Goal: Information Seeking & Learning: Check status

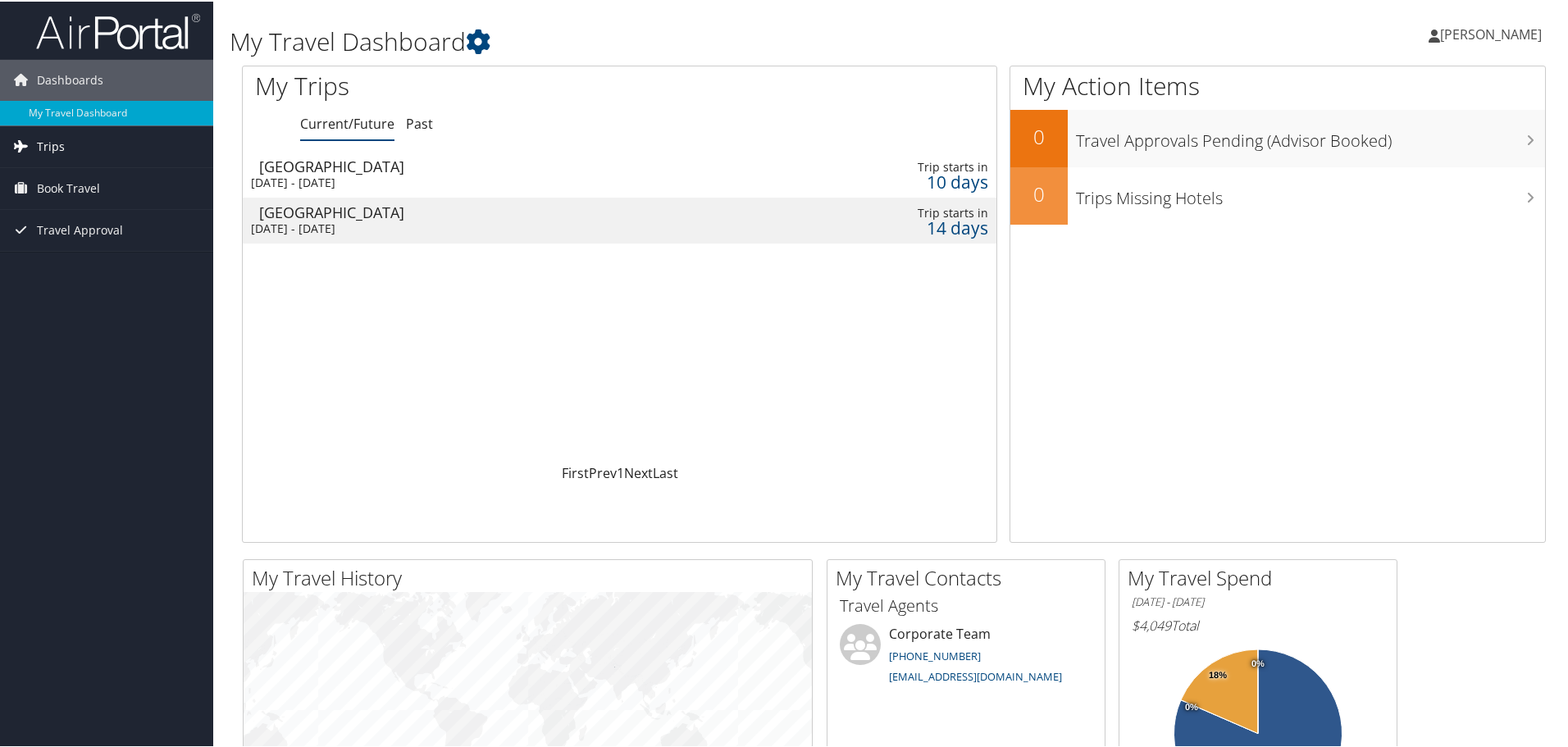
click at [152, 148] on link "Trips" at bounding box center [106, 145] width 213 height 41
click at [131, 181] on link "Current/Future Trips" at bounding box center [106, 178] width 213 height 24
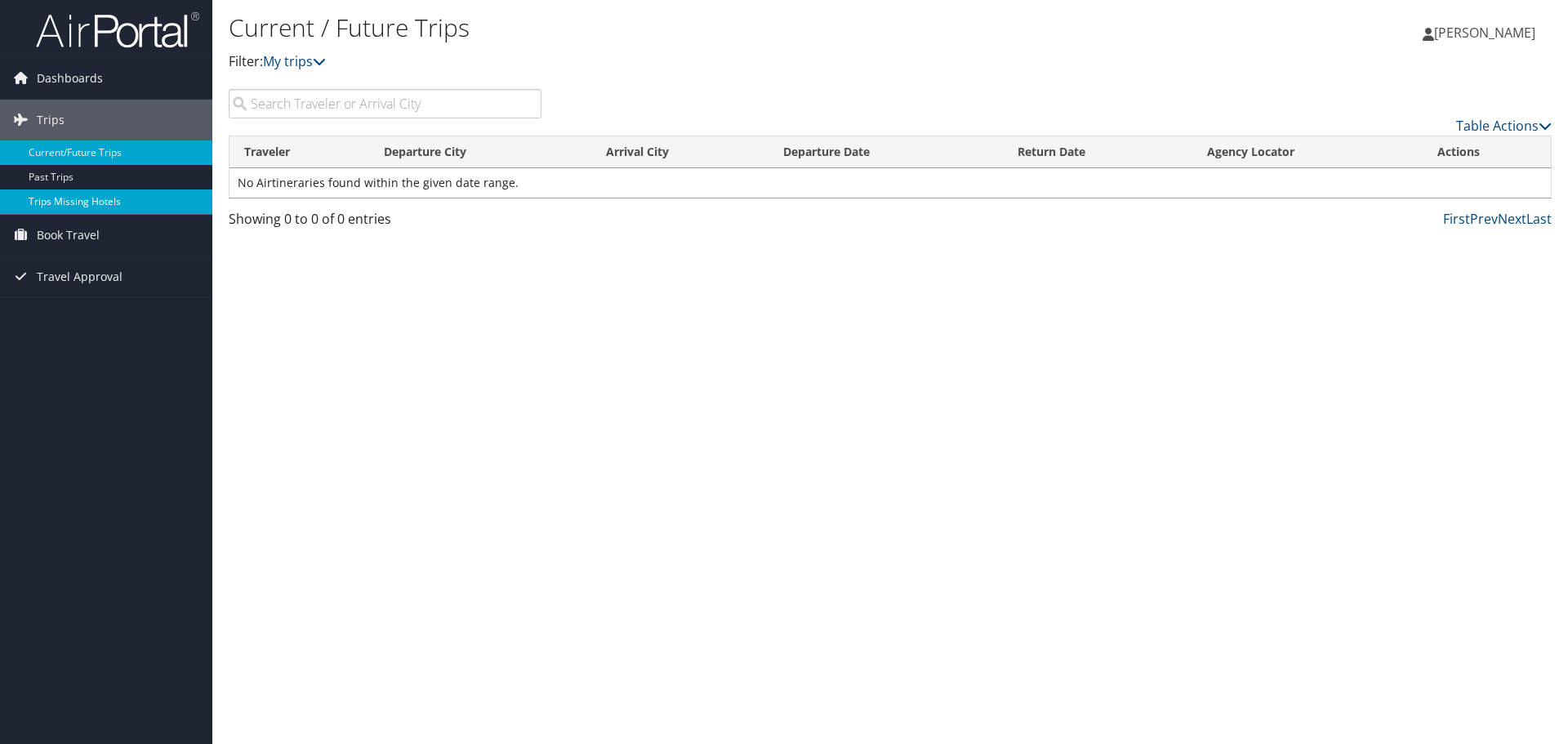
click at [105, 203] on link "Trips Missing Hotels" at bounding box center [106, 202] width 212 height 24
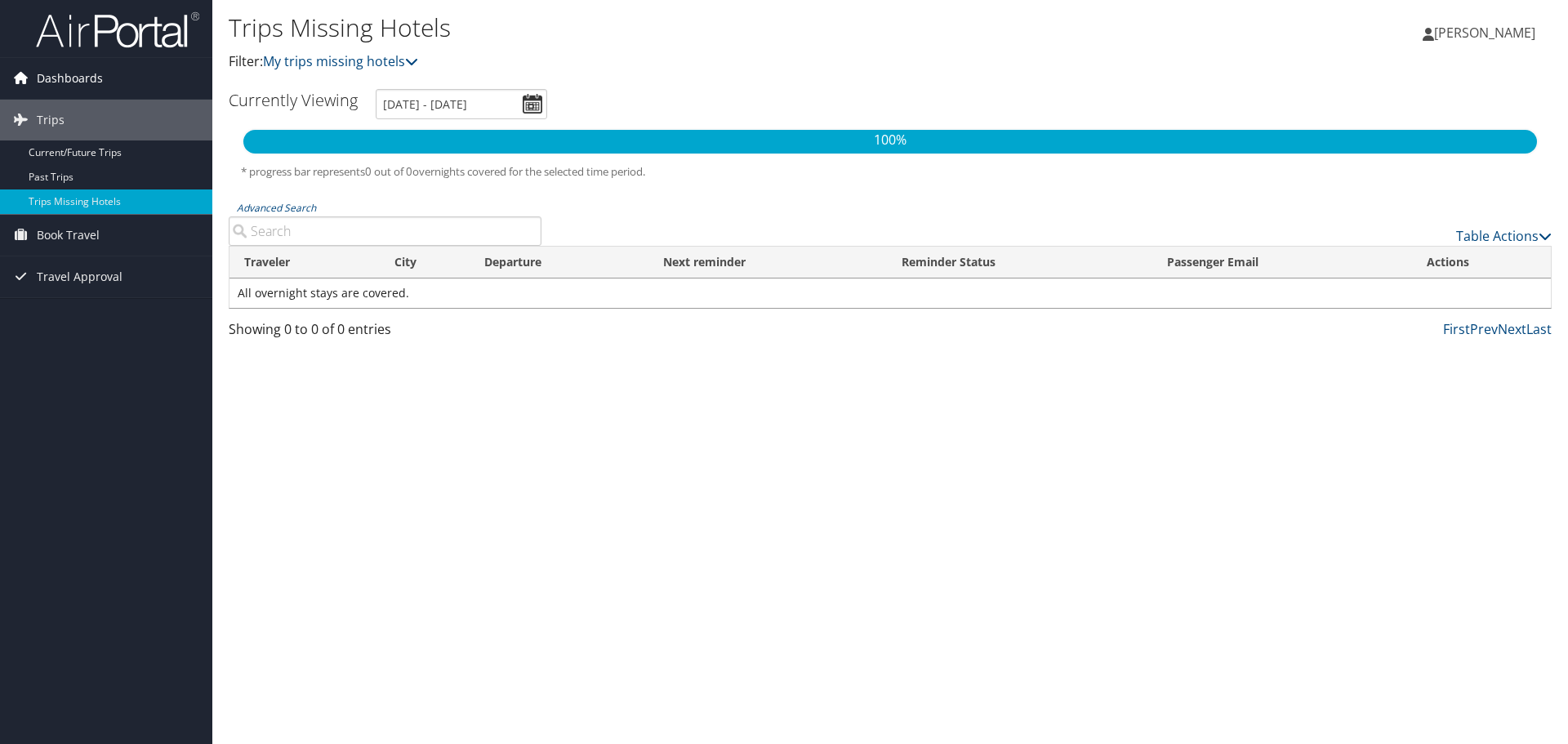
click at [70, 75] on span "Dashboards" at bounding box center [69, 78] width 66 height 41
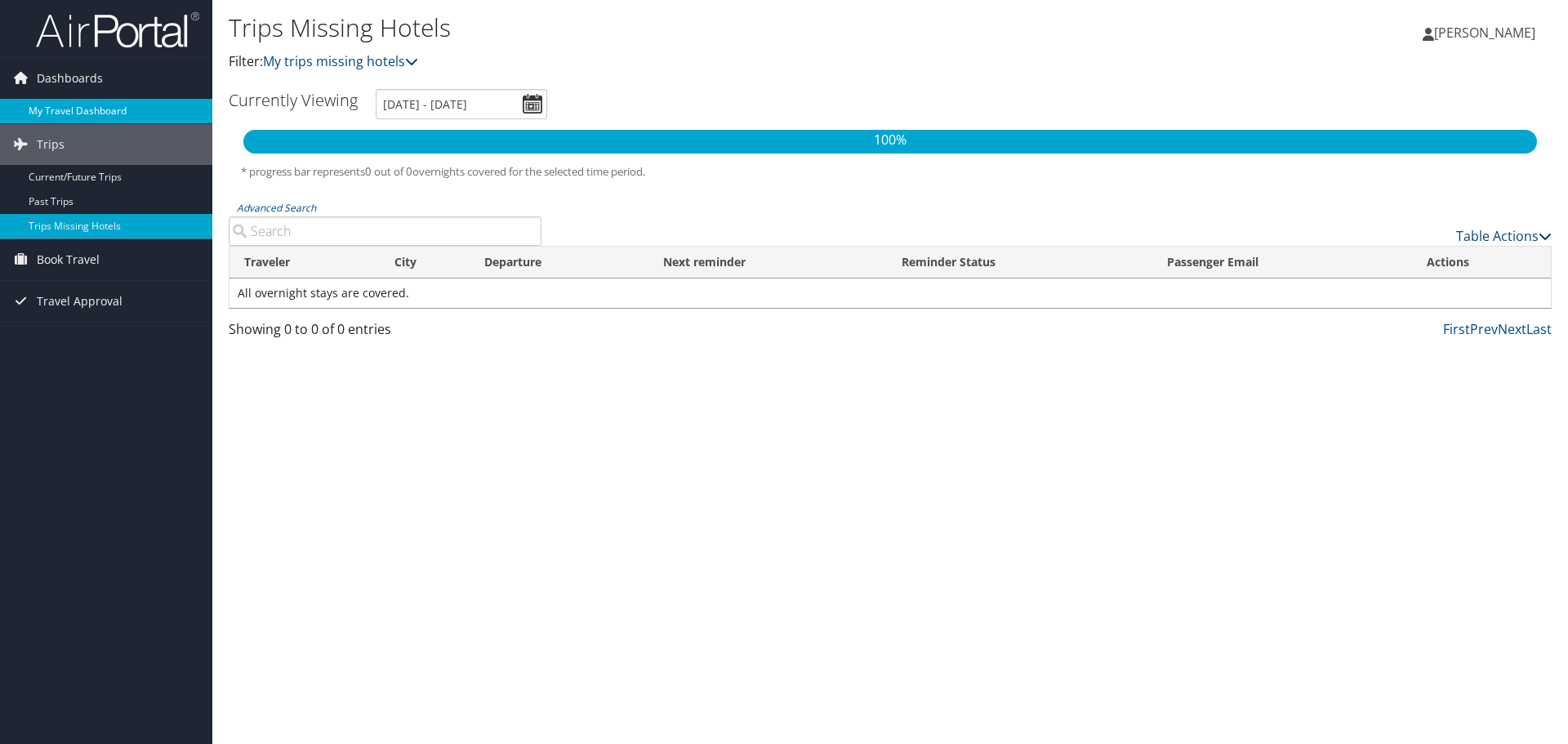
click at [71, 115] on link "My Travel Dashboard" at bounding box center [106, 111] width 212 height 24
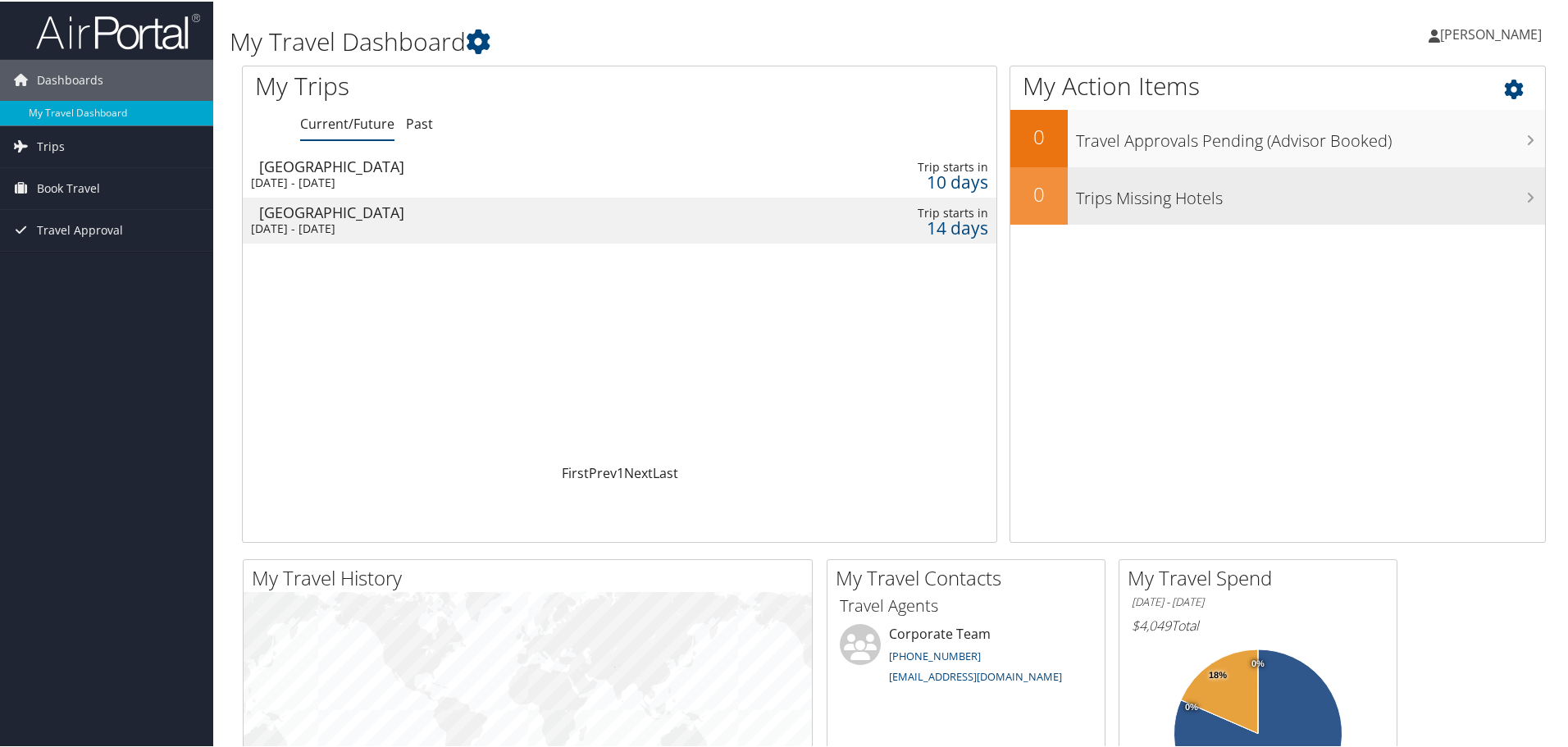
click at [1271, 208] on h3 "Trips Missing Hotels" at bounding box center [1310, 193] width 469 height 31
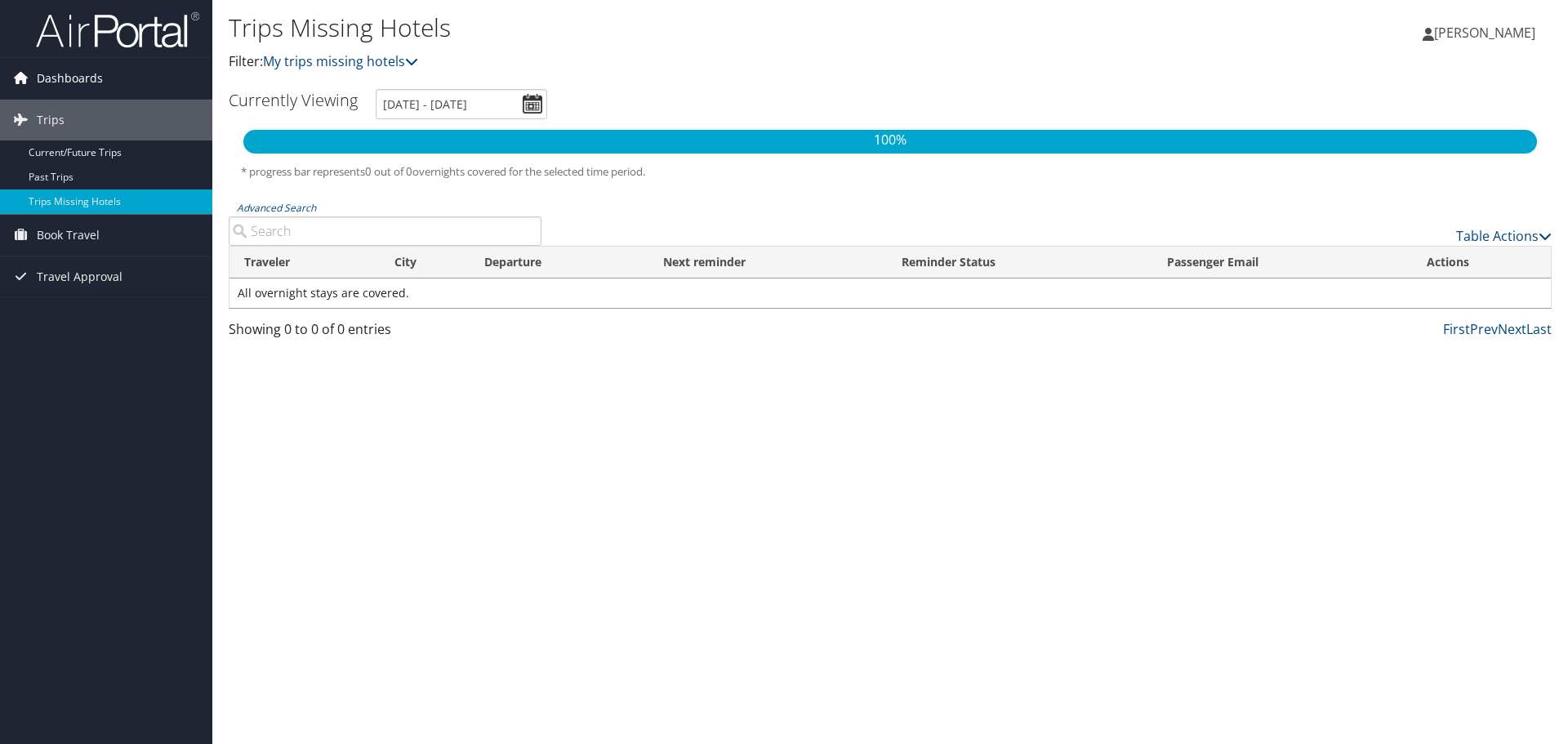
click at [111, 79] on link "Dashboards" at bounding box center [106, 78] width 212 height 41
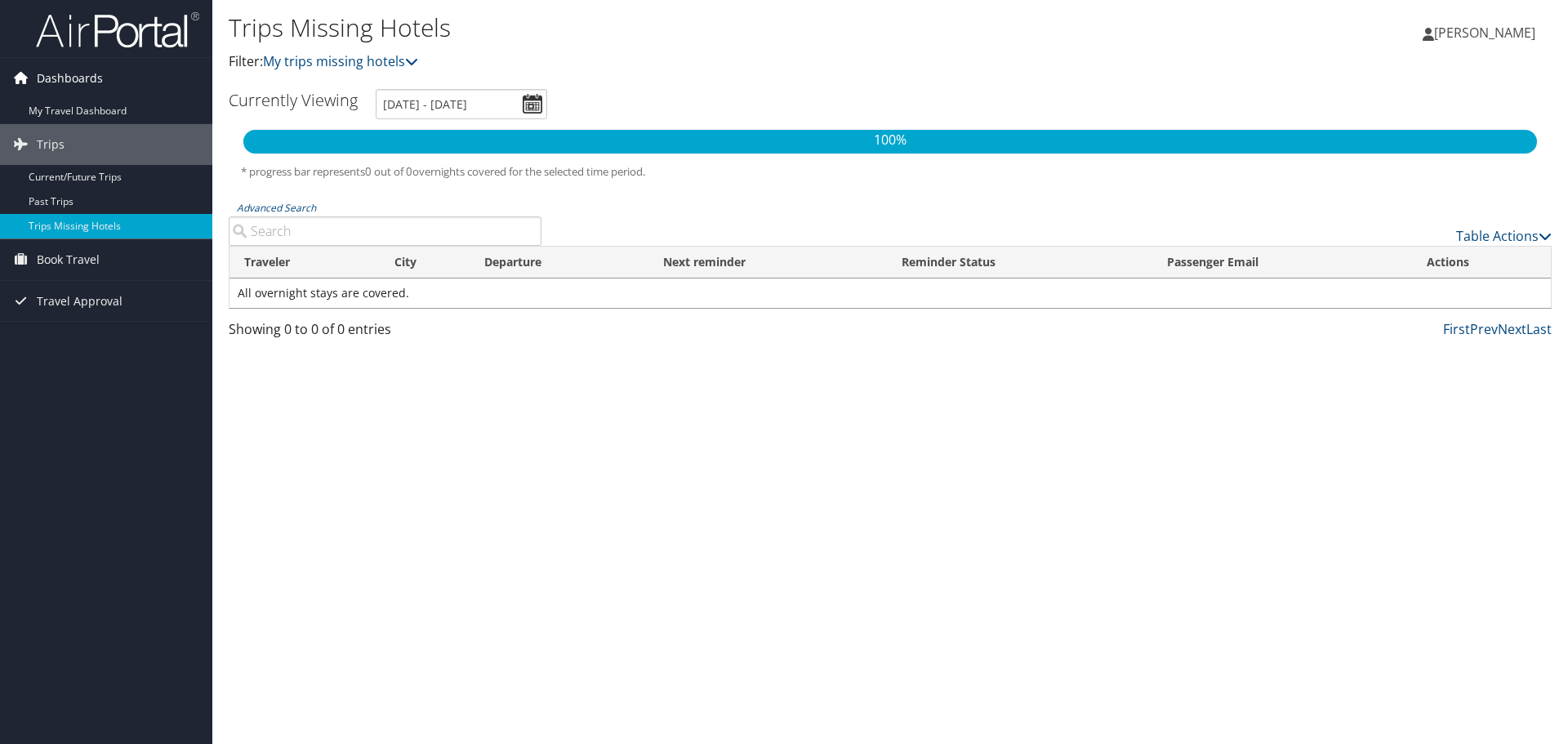
click at [111, 79] on link "Dashboards" at bounding box center [106, 78] width 212 height 41
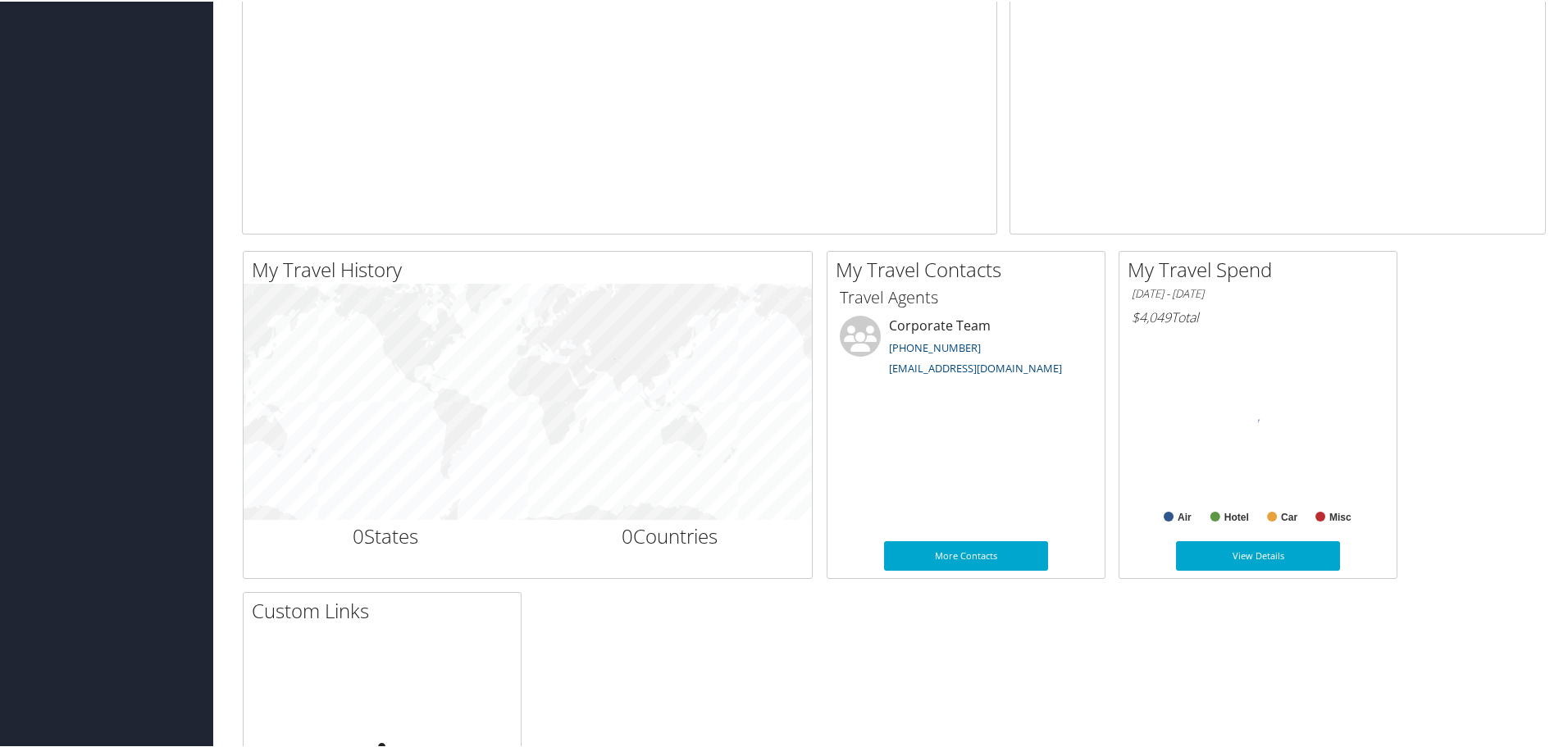
scroll to position [492, 0]
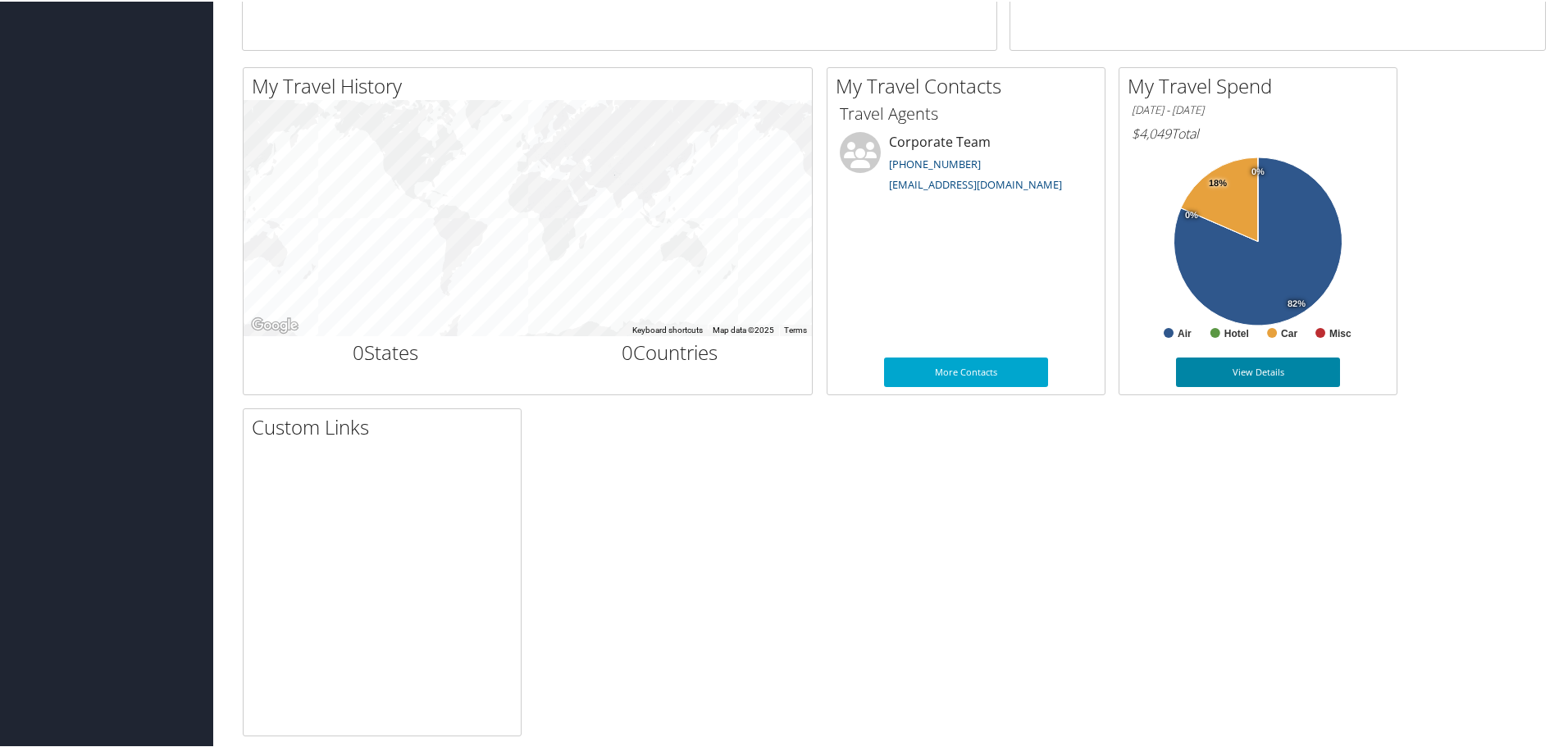
click at [1254, 374] on link "View Details" at bounding box center [1258, 371] width 164 height 30
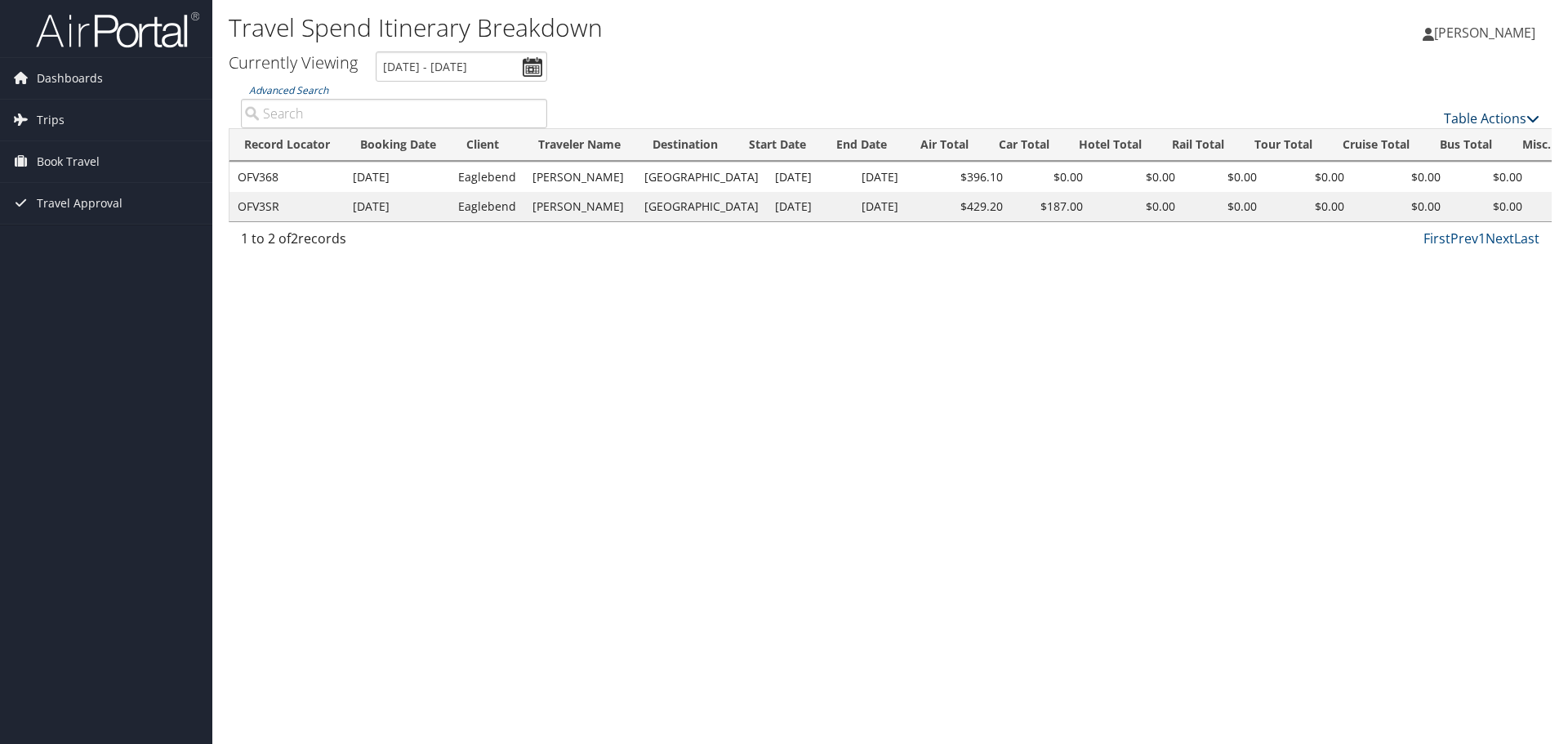
click at [1494, 116] on link "Table Actions" at bounding box center [1492, 118] width 96 height 18
click at [1250, 65] on div at bounding box center [784, 372] width 1568 height 744
click at [74, 125] on link "Trips" at bounding box center [106, 120] width 212 height 41
click at [72, 170] on span "Book Travel" at bounding box center [68, 162] width 63 height 41
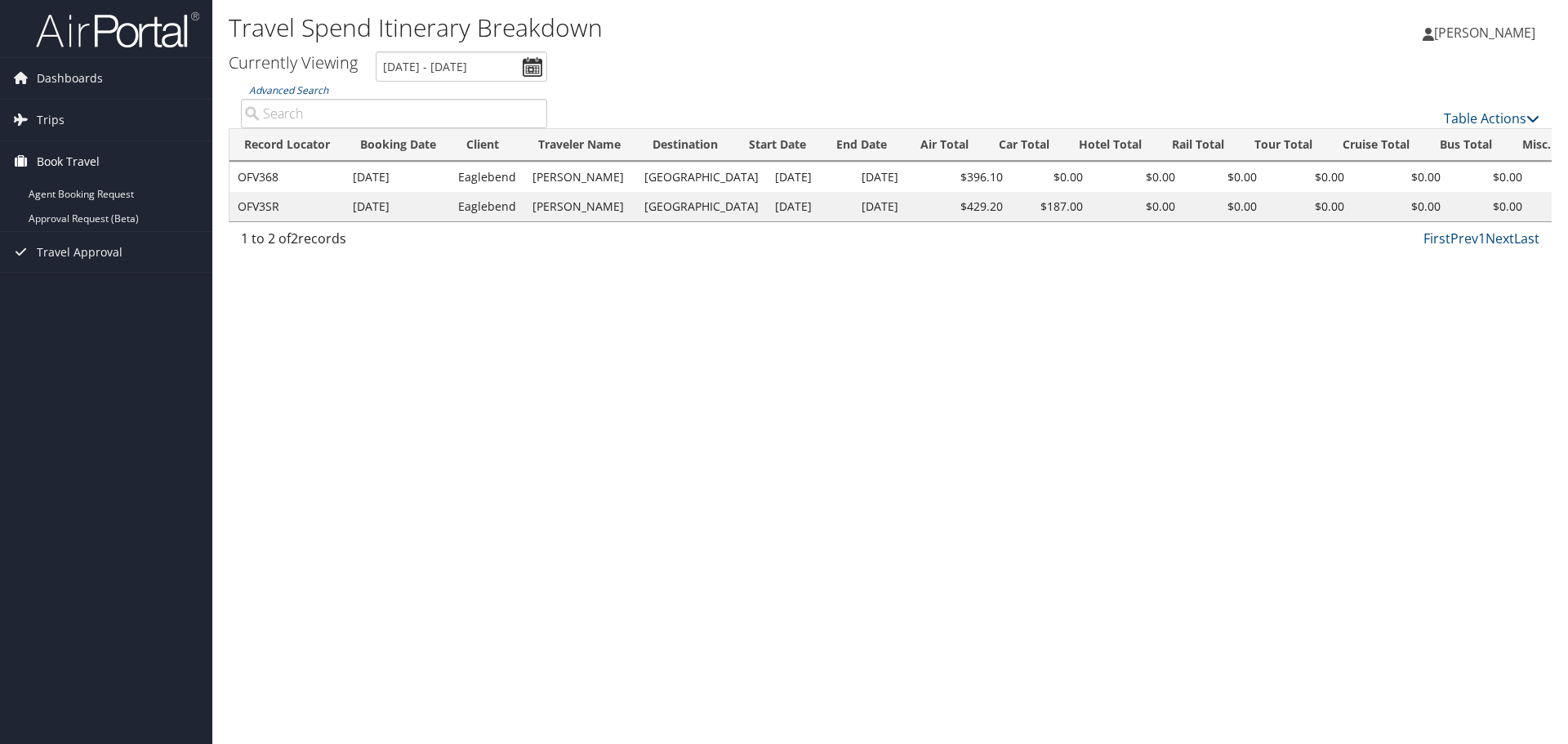
click at [75, 156] on span "Book Travel" at bounding box center [68, 162] width 63 height 41
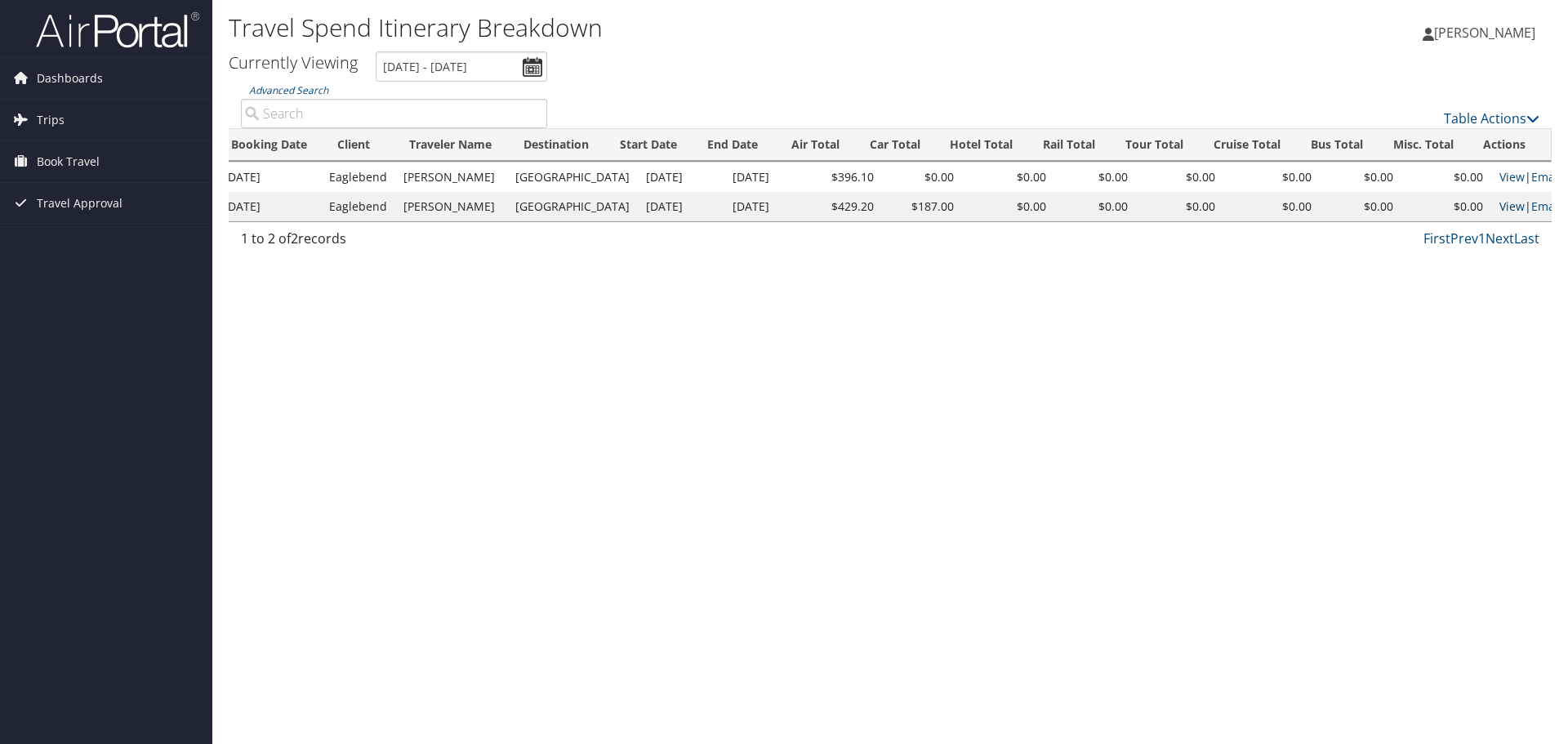
click at [1499, 205] on link "View" at bounding box center [1512, 206] width 25 height 16
click at [85, 82] on span "Dashboards" at bounding box center [69, 78] width 66 height 41
click at [63, 71] on span "Dashboards" at bounding box center [69, 78] width 66 height 41
click at [135, 22] on img at bounding box center [117, 30] width 163 height 38
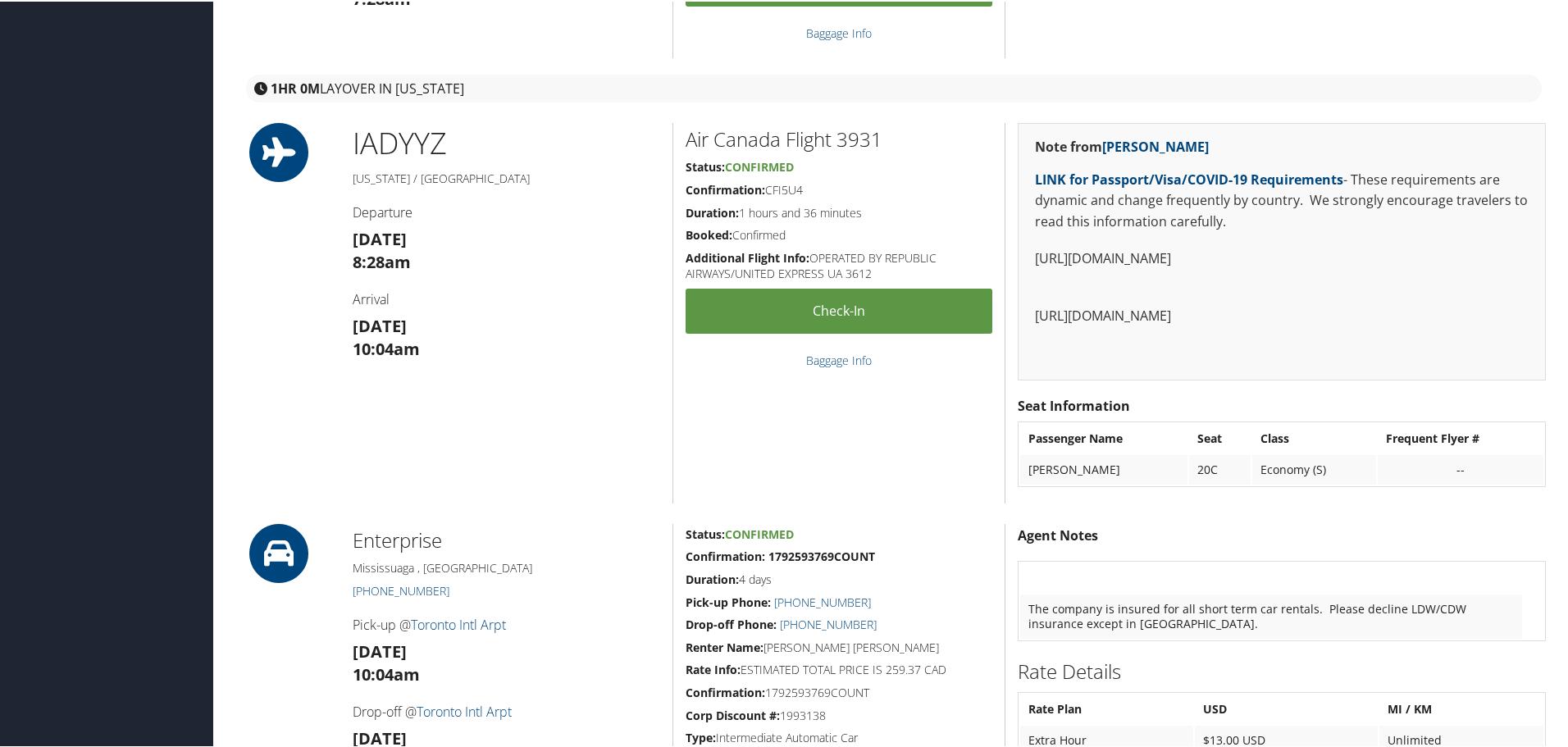
scroll to position [820, 0]
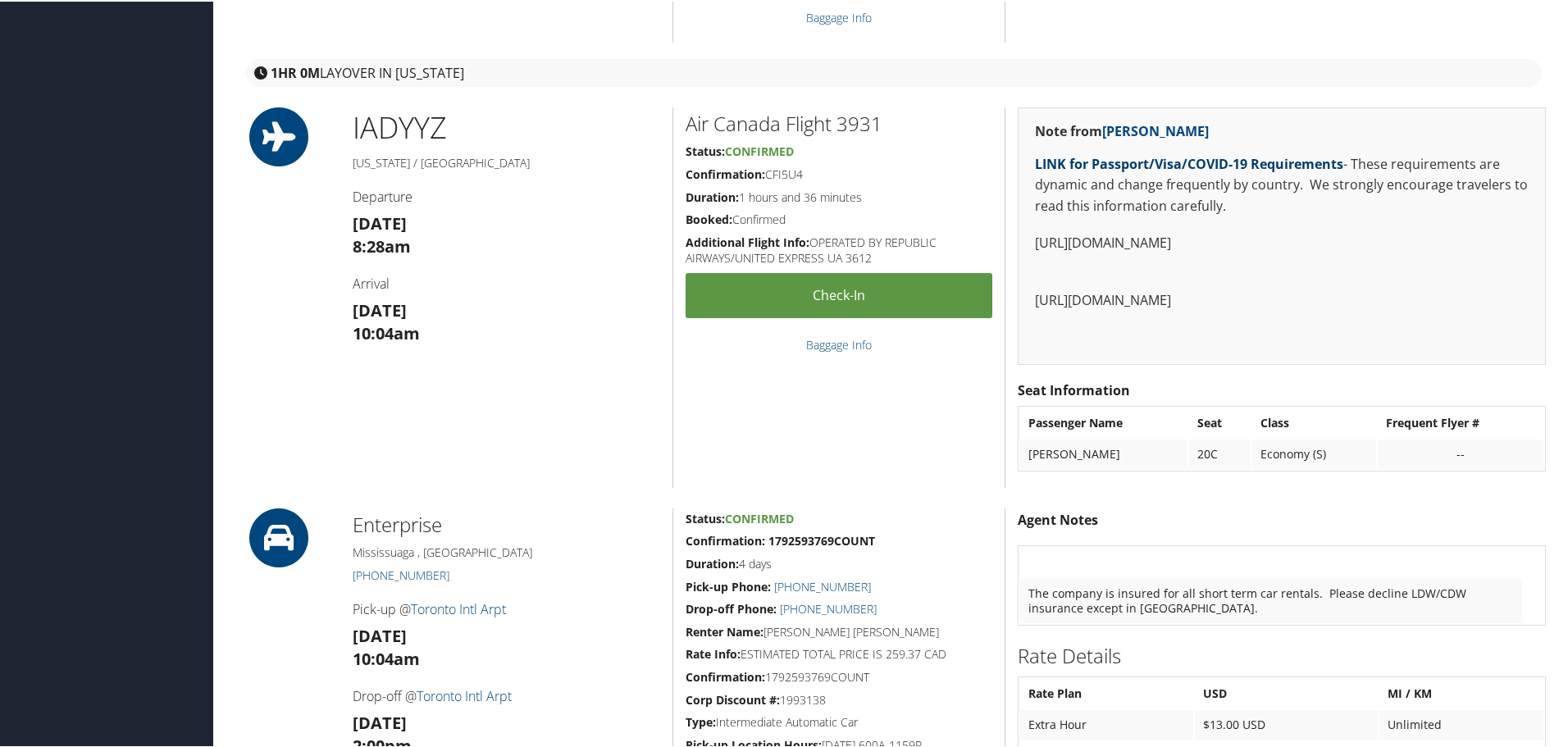
click at [1186, 158] on link "LINK for Passport/Visa/COVID-19 Requirements" at bounding box center [1188, 162] width 308 height 18
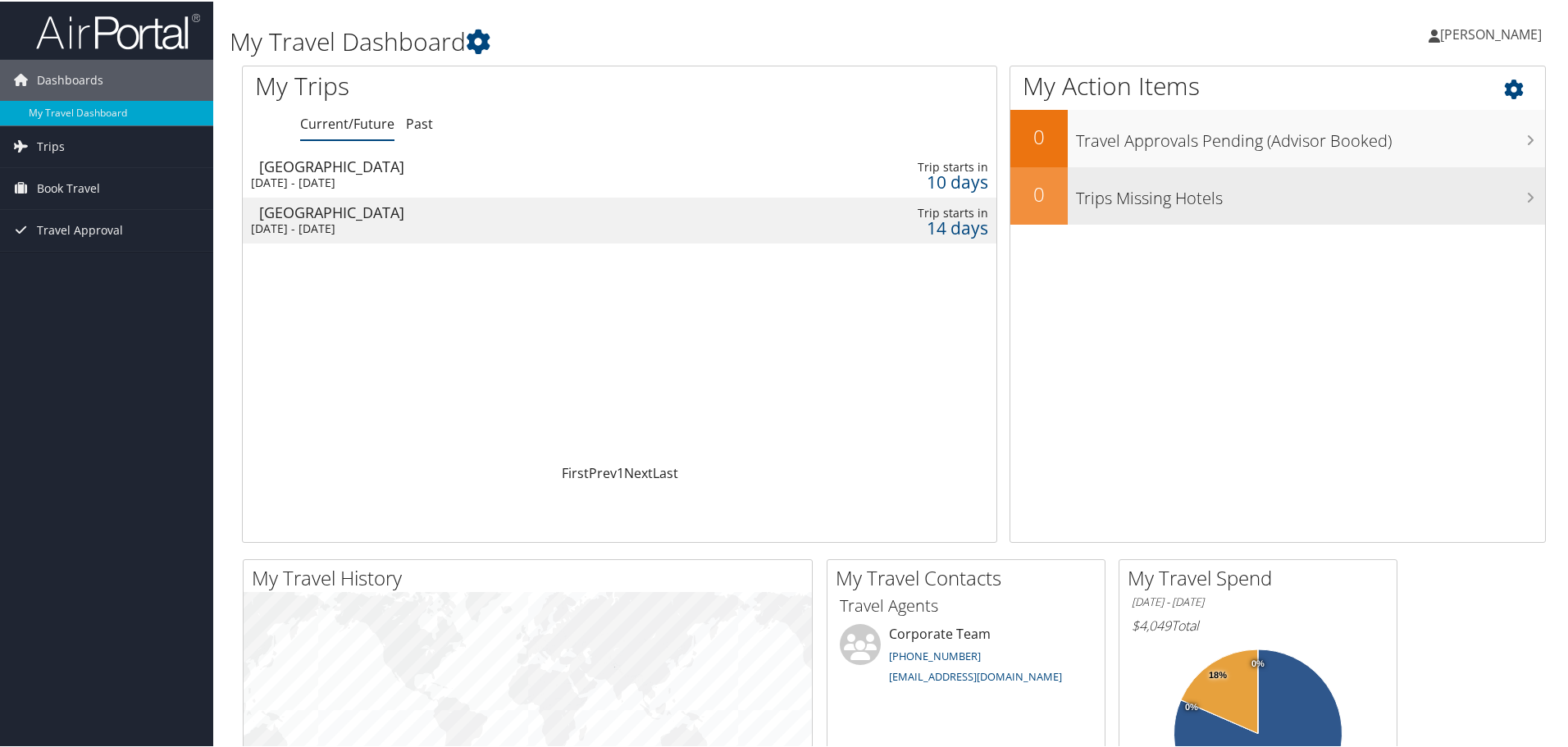
click at [1282, 202] on h3 "Trips Missing Hotels" at bounding box center [1310, 193] width 469 height 31
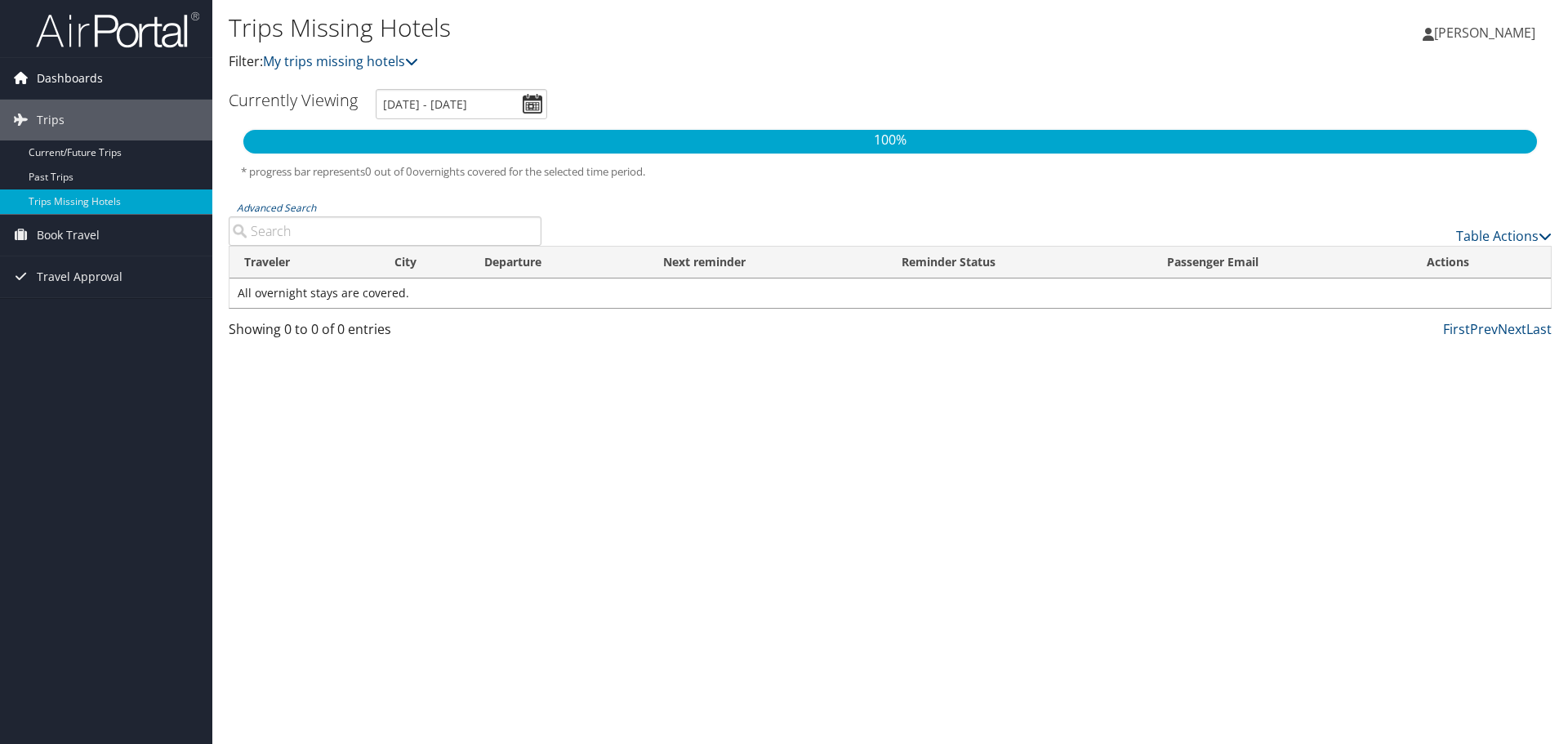
click at [71, 83] on span "Dashboards" at bounding box center [69, 78] width 66 height 41
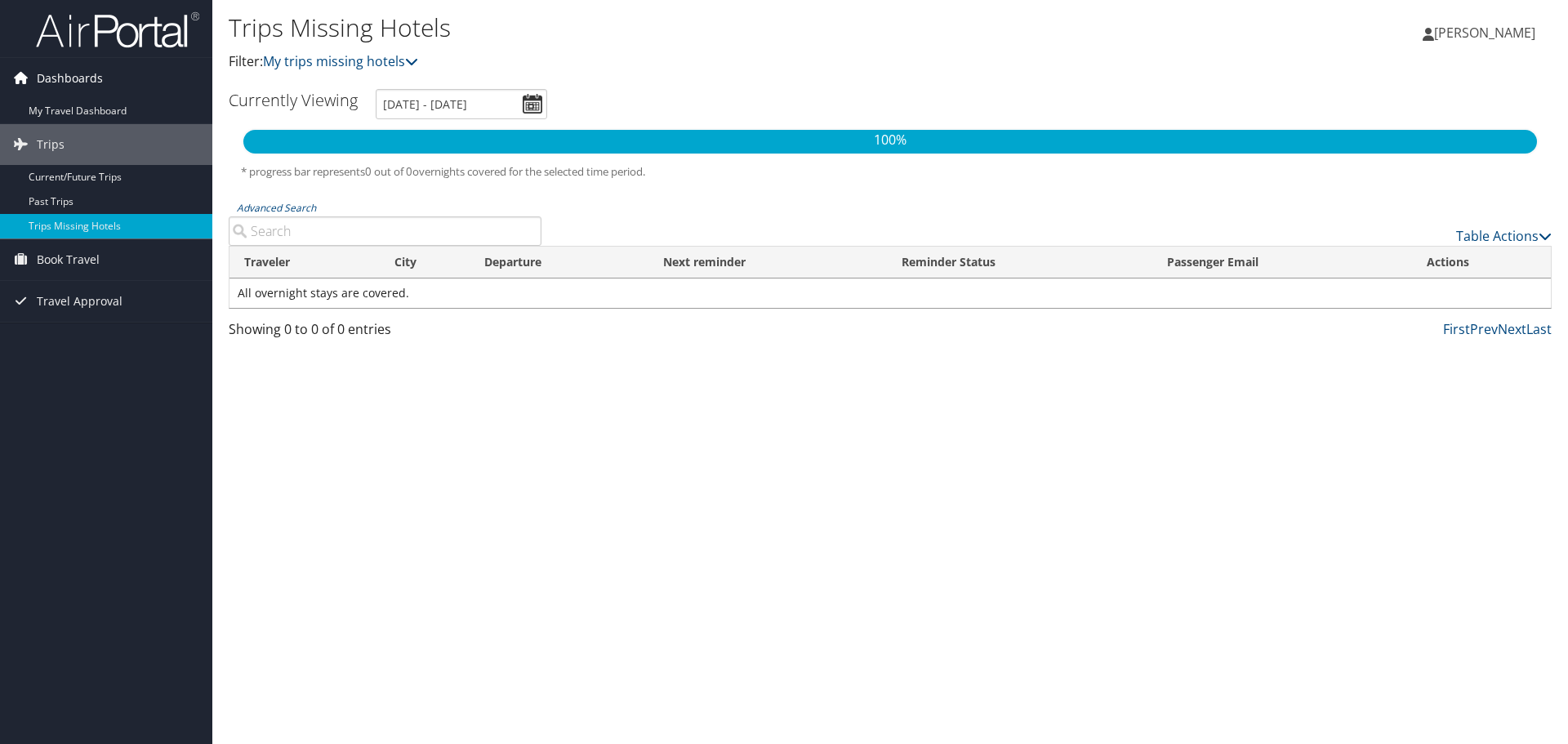
click at [75, 76] on span "Dashboards" at bounding box center [69, 78] width 66 height 41
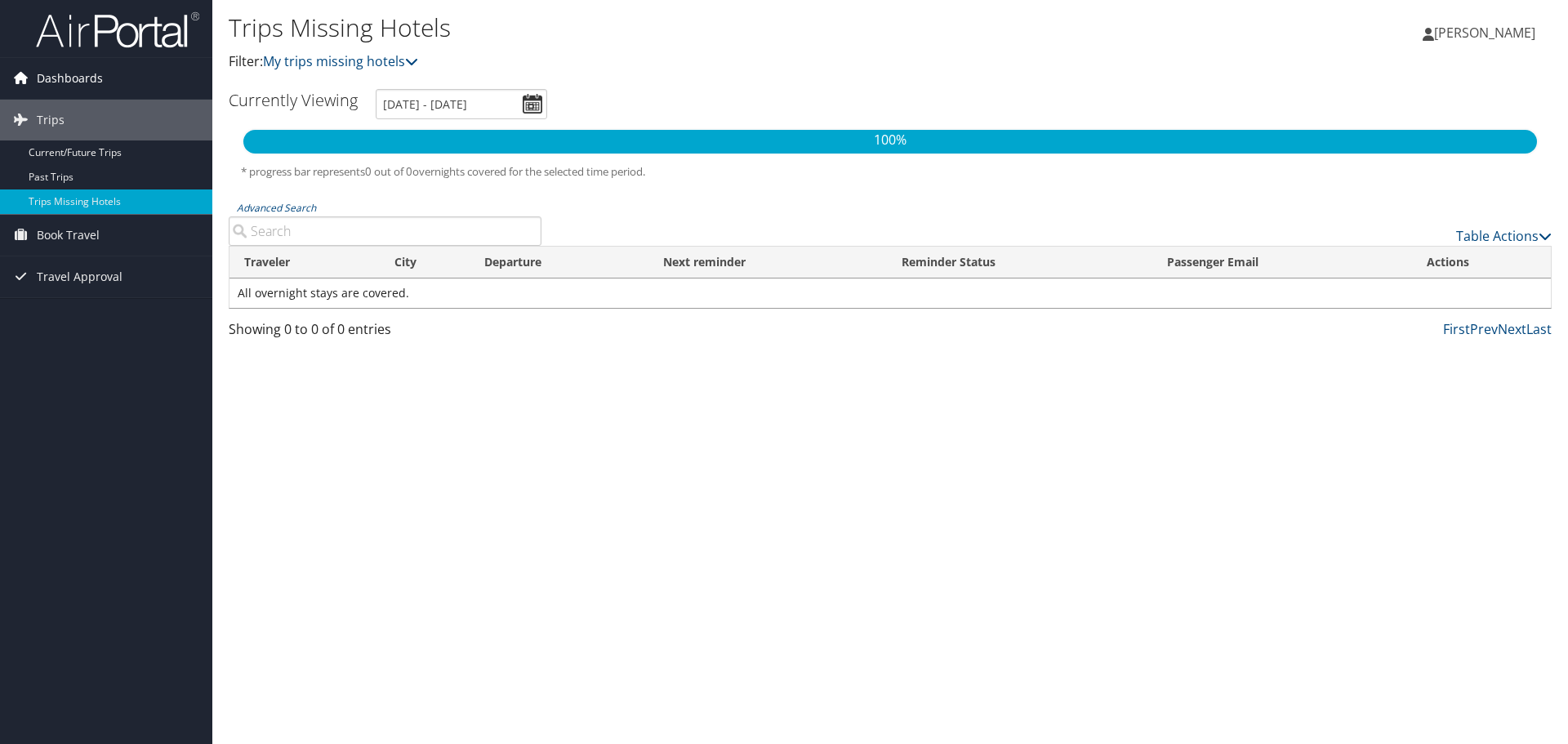
click at [87, 76] on span "Dashboards" at bounding box center [69, 78] width 66 height 41
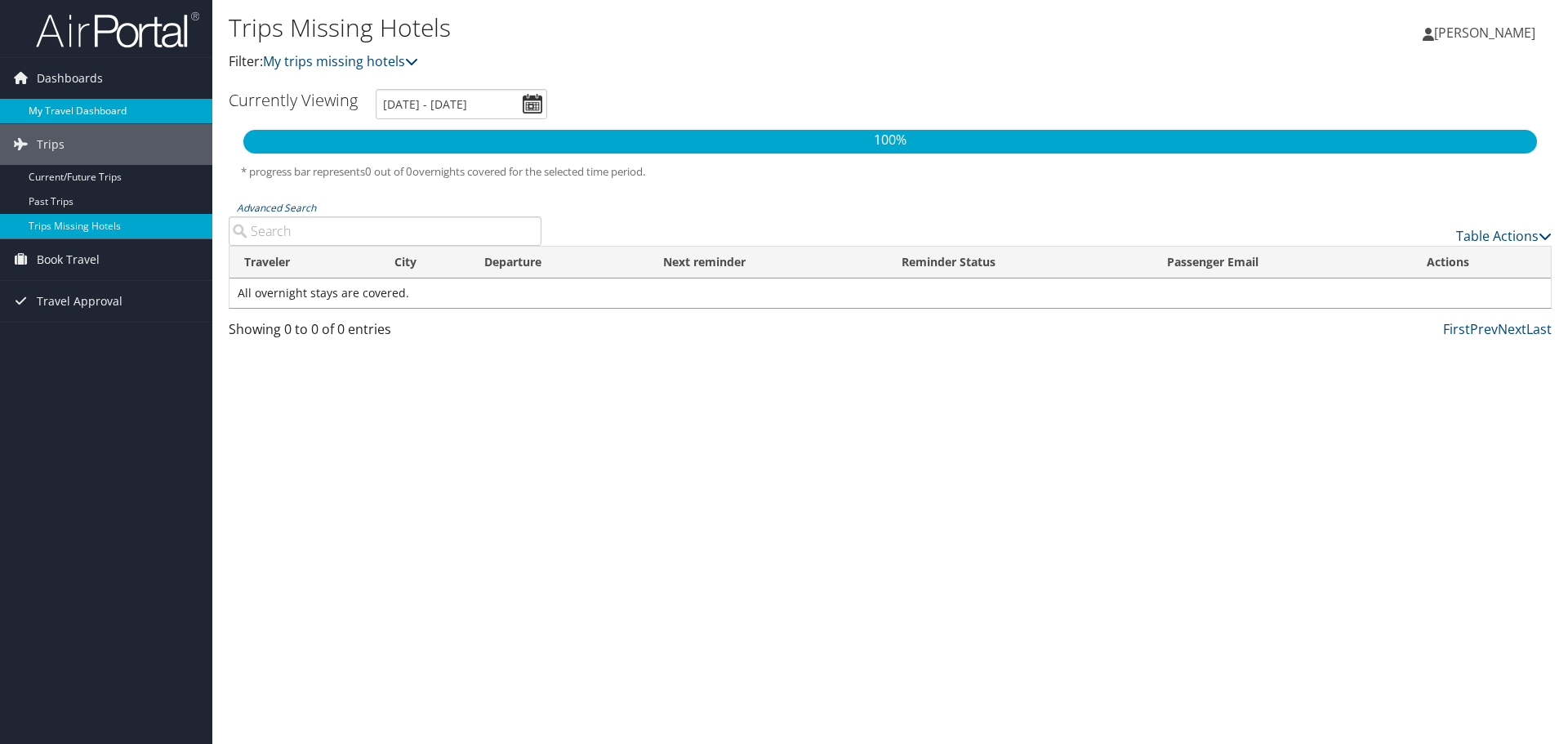
click at [81, 102] on link "My Travel Dashboard" at bounding box center [106, 111] width 212 height 24
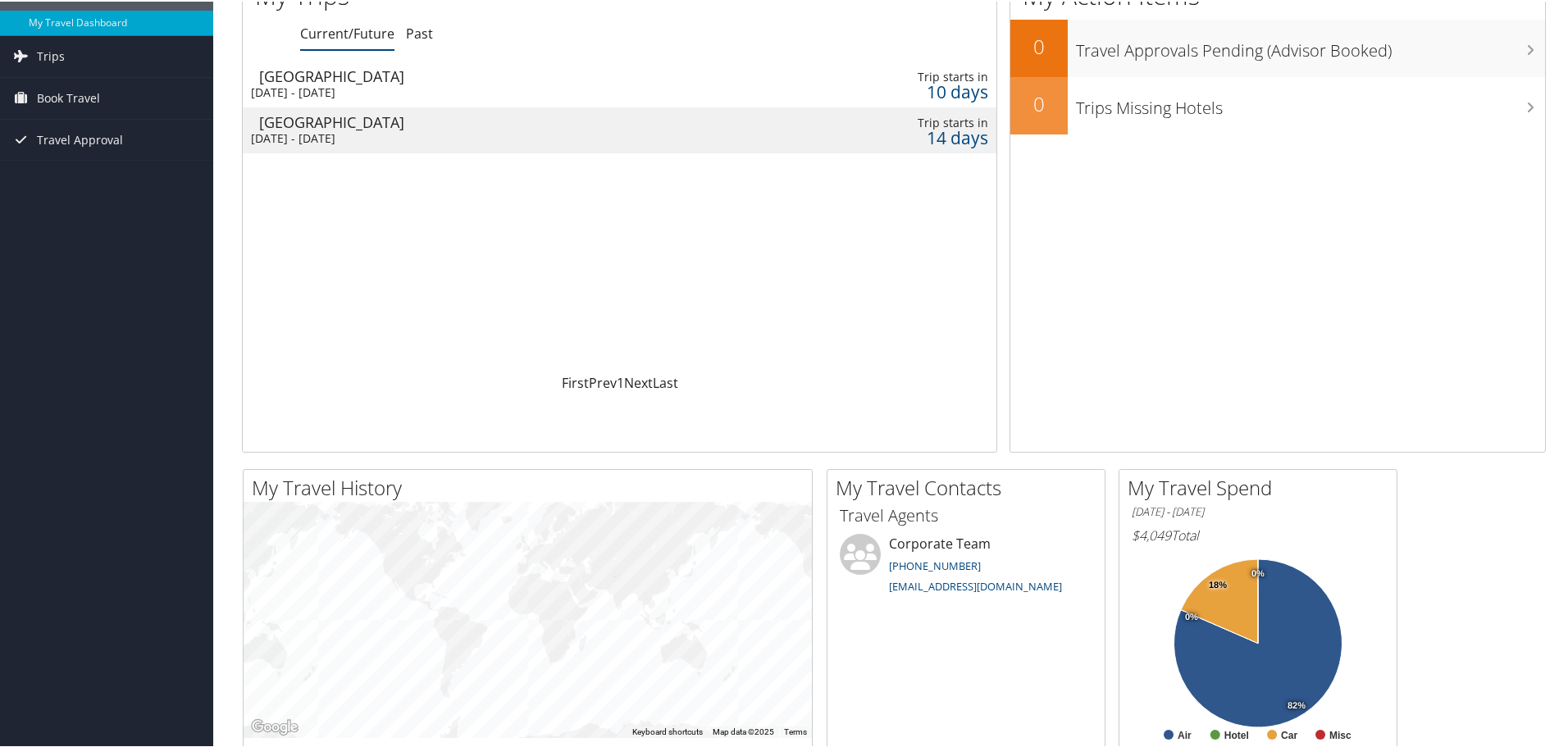
scroll to position [328, 0]
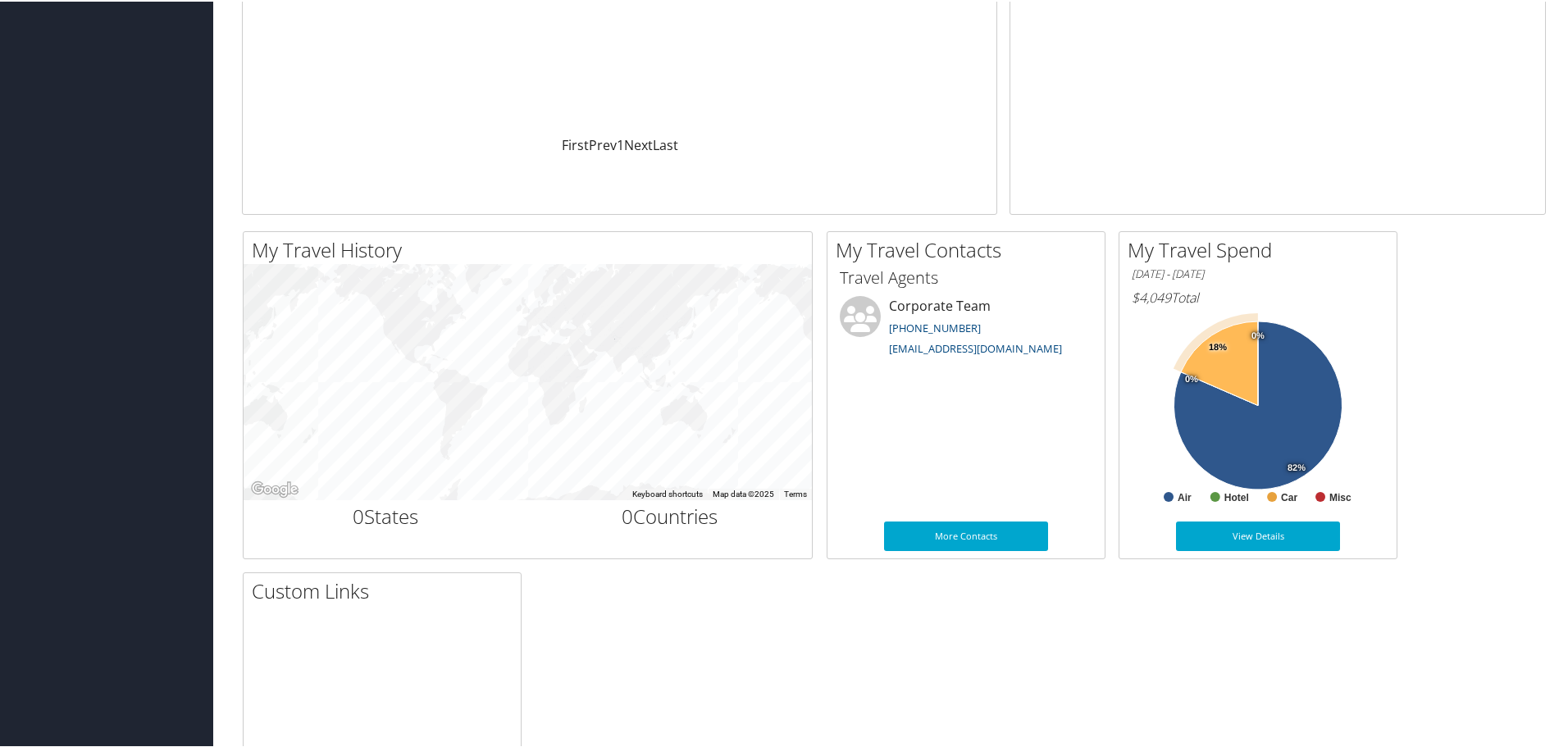
click at [1212, 355] on icon at bounding box center [1219, 362] width 77 height 84
click at [1226, 536] on link "View Details" at bounding box center [1258, 535] width 164 height 30
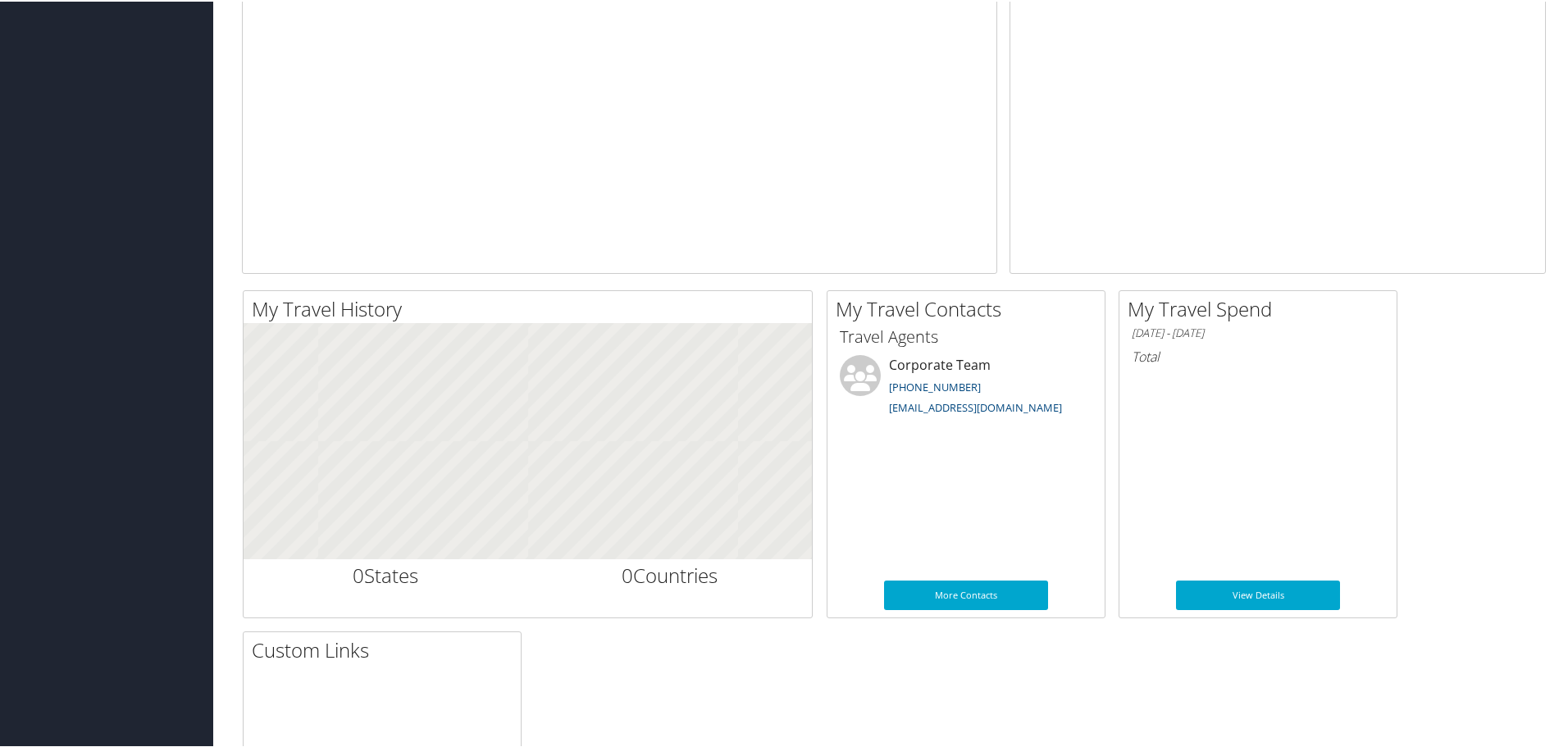
scroll to position [328, 0]
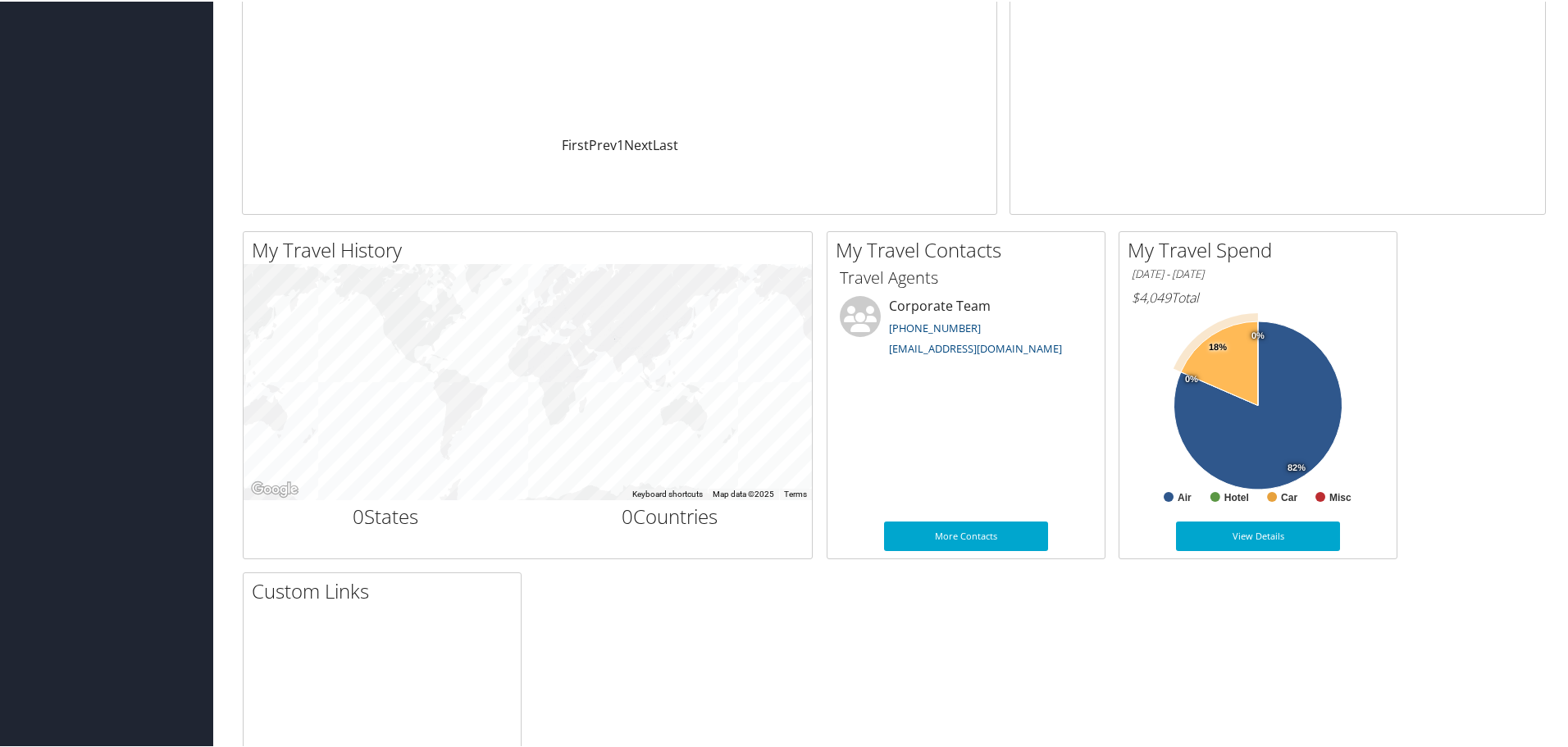
click at [1200, 370] on icon at bounding box center [1219, 362] width 77 height 84
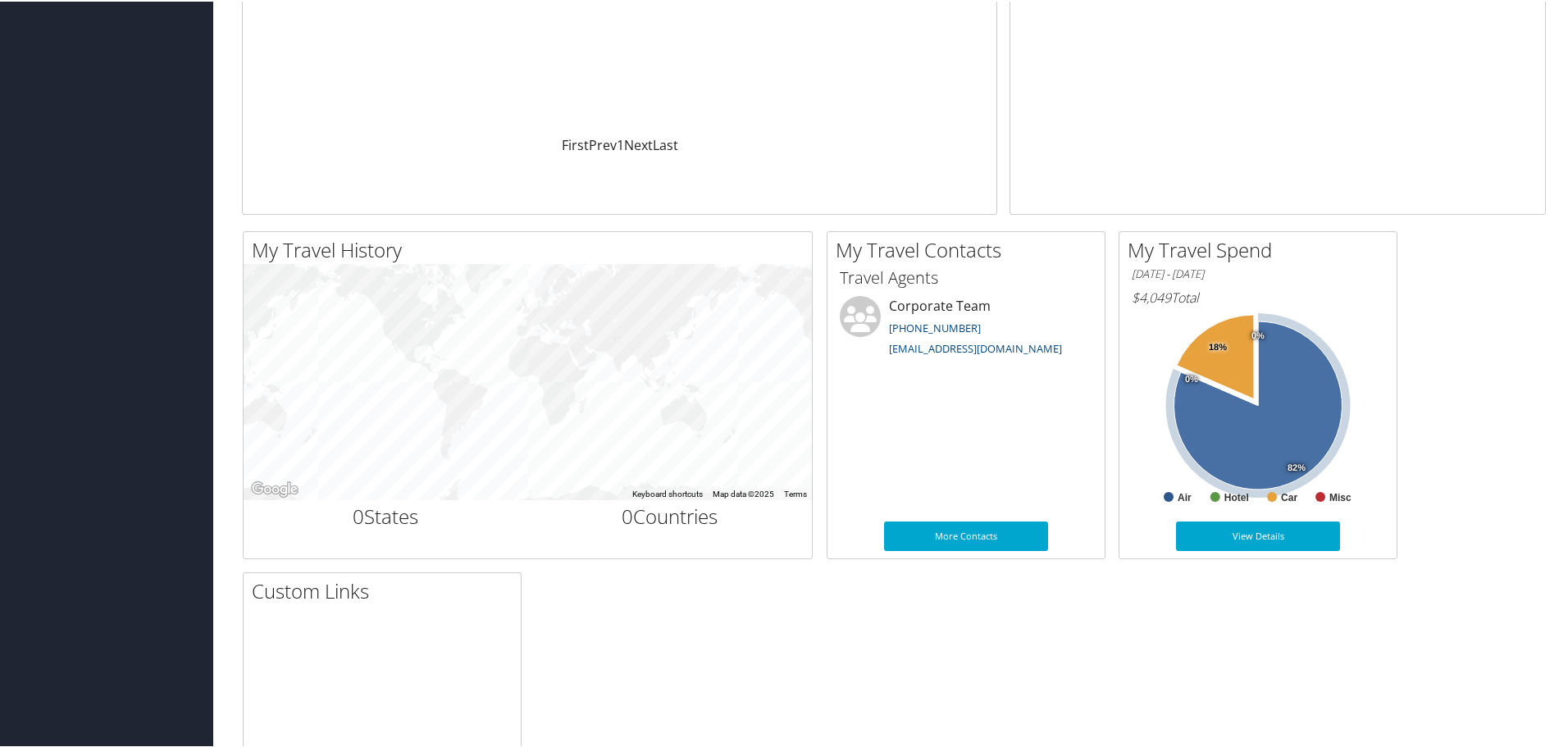
click at [1221, 430] on icon at bounding box center [1258, 404] width 168 height 168
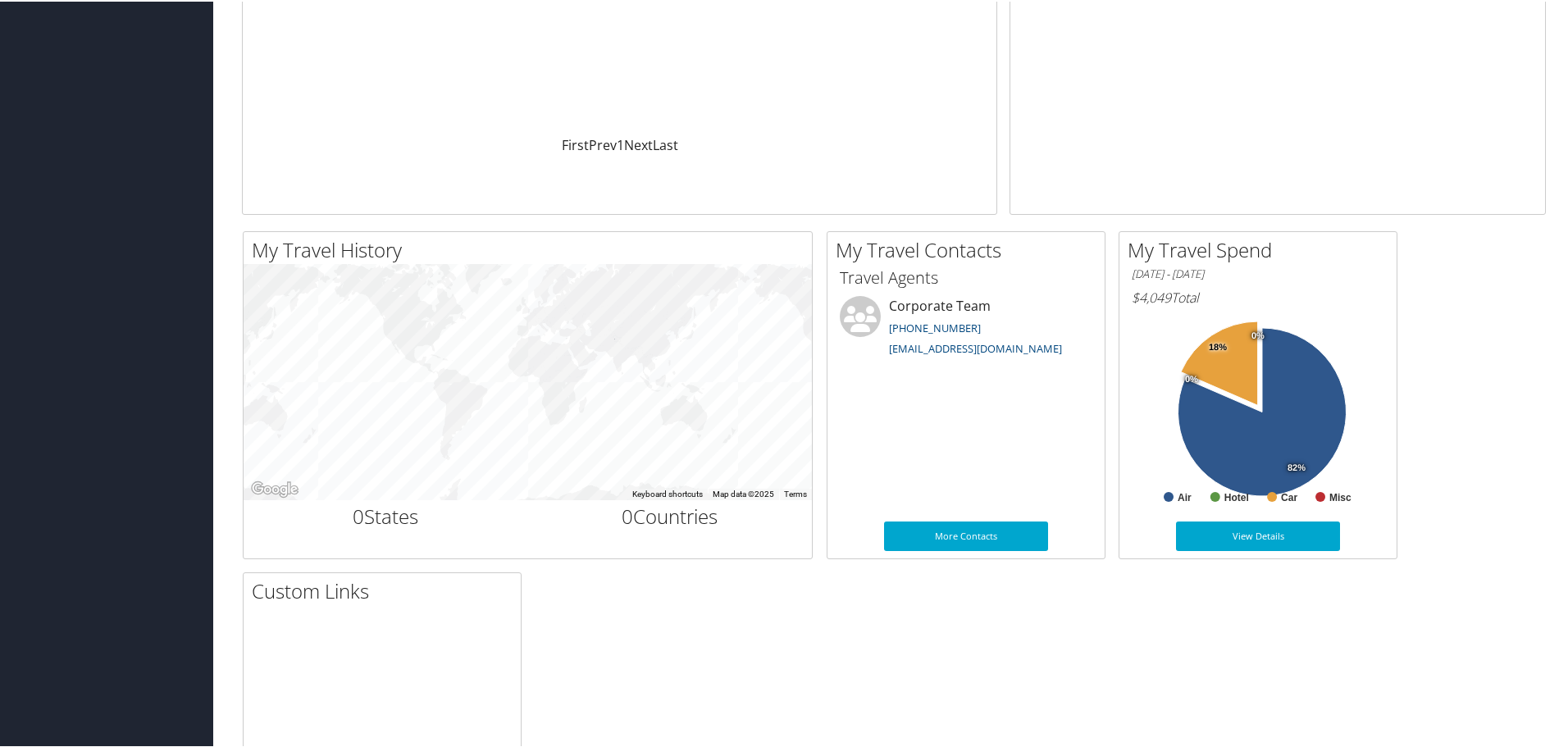
click at [1323, 367] on icon at bounding box center [1262, 410] width 168 height 168
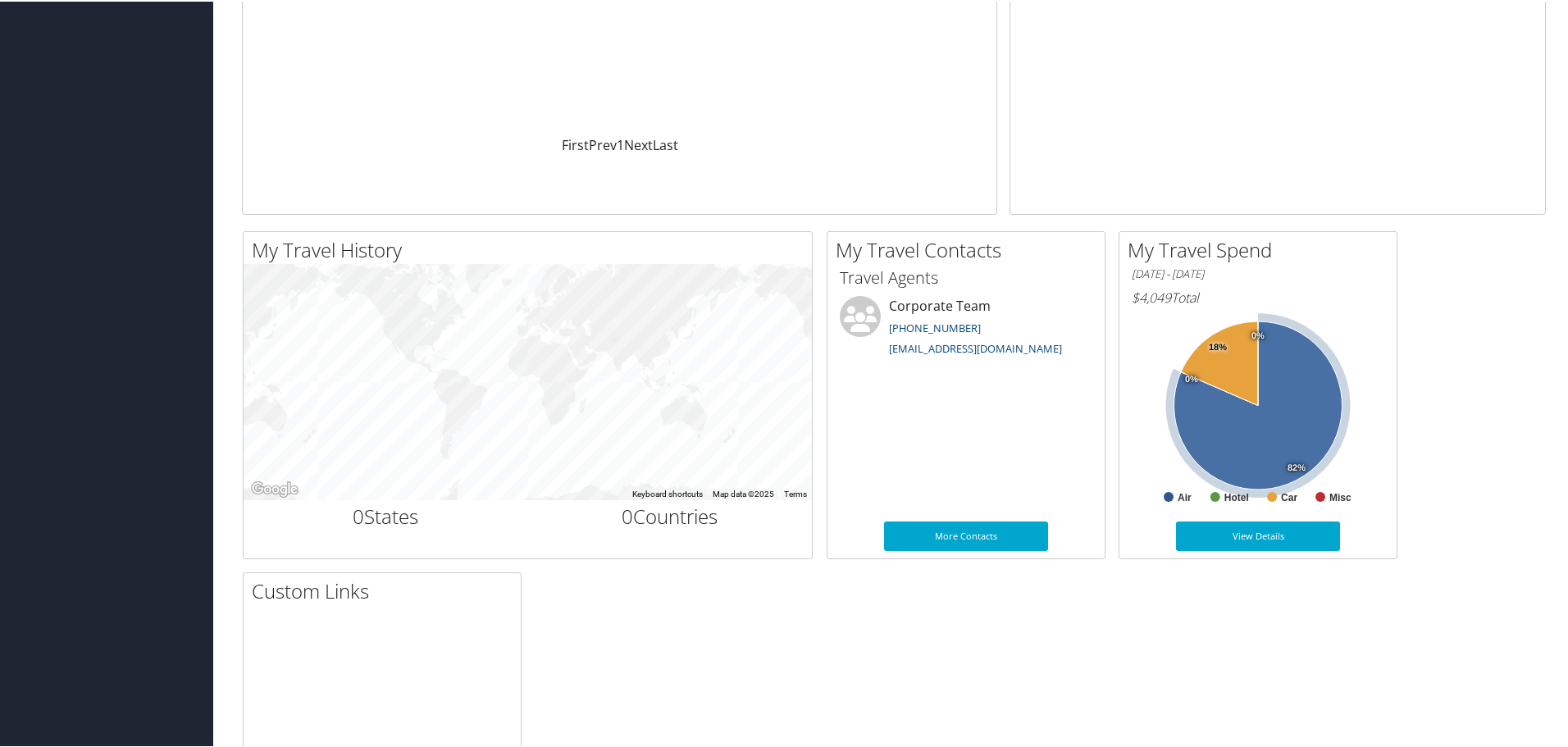
click at [1300, 415] on icon at bounding box center [1258, 404] width 168 height 168
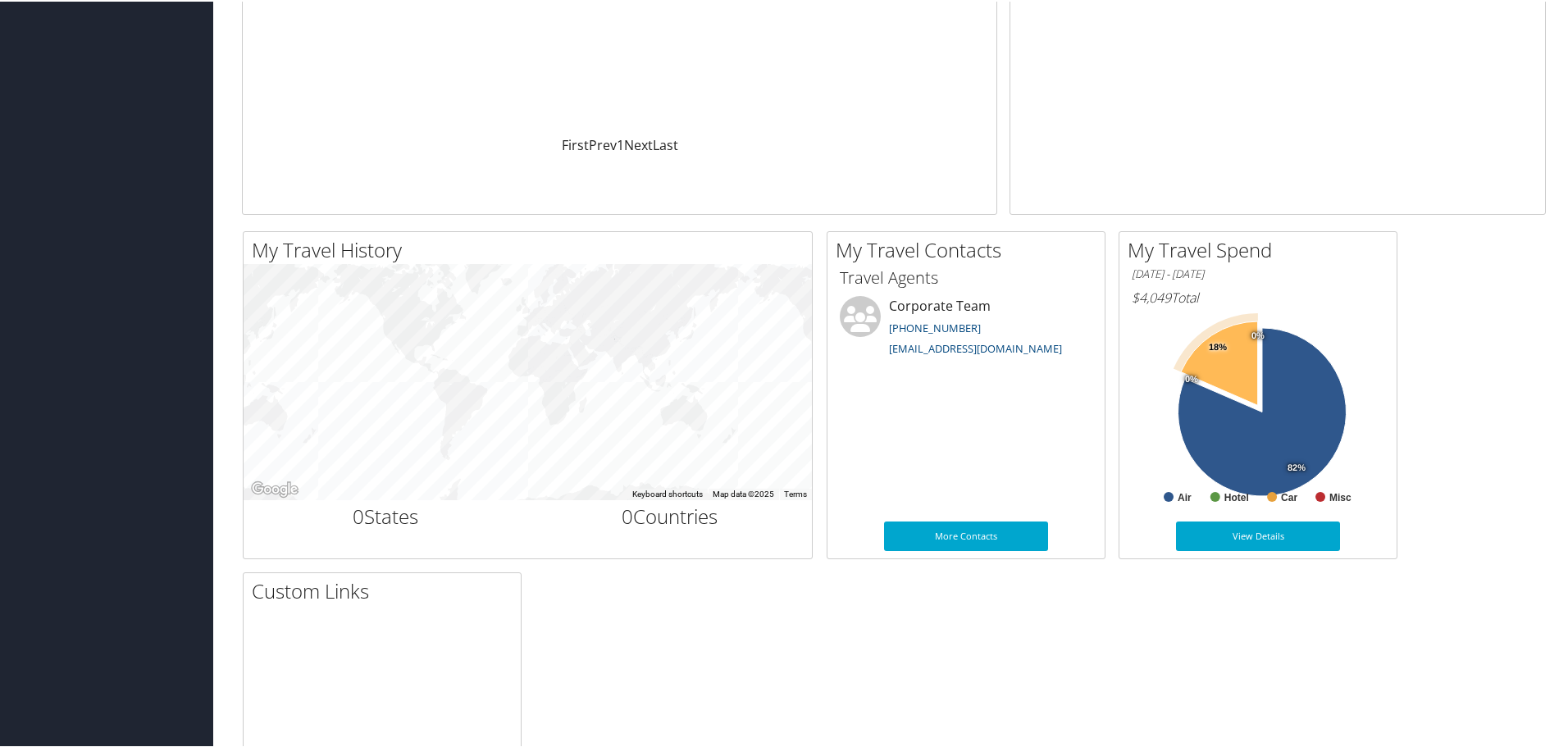
click at [1219, 374] on icon at bounding box center [1219, 362] width 77 height 84
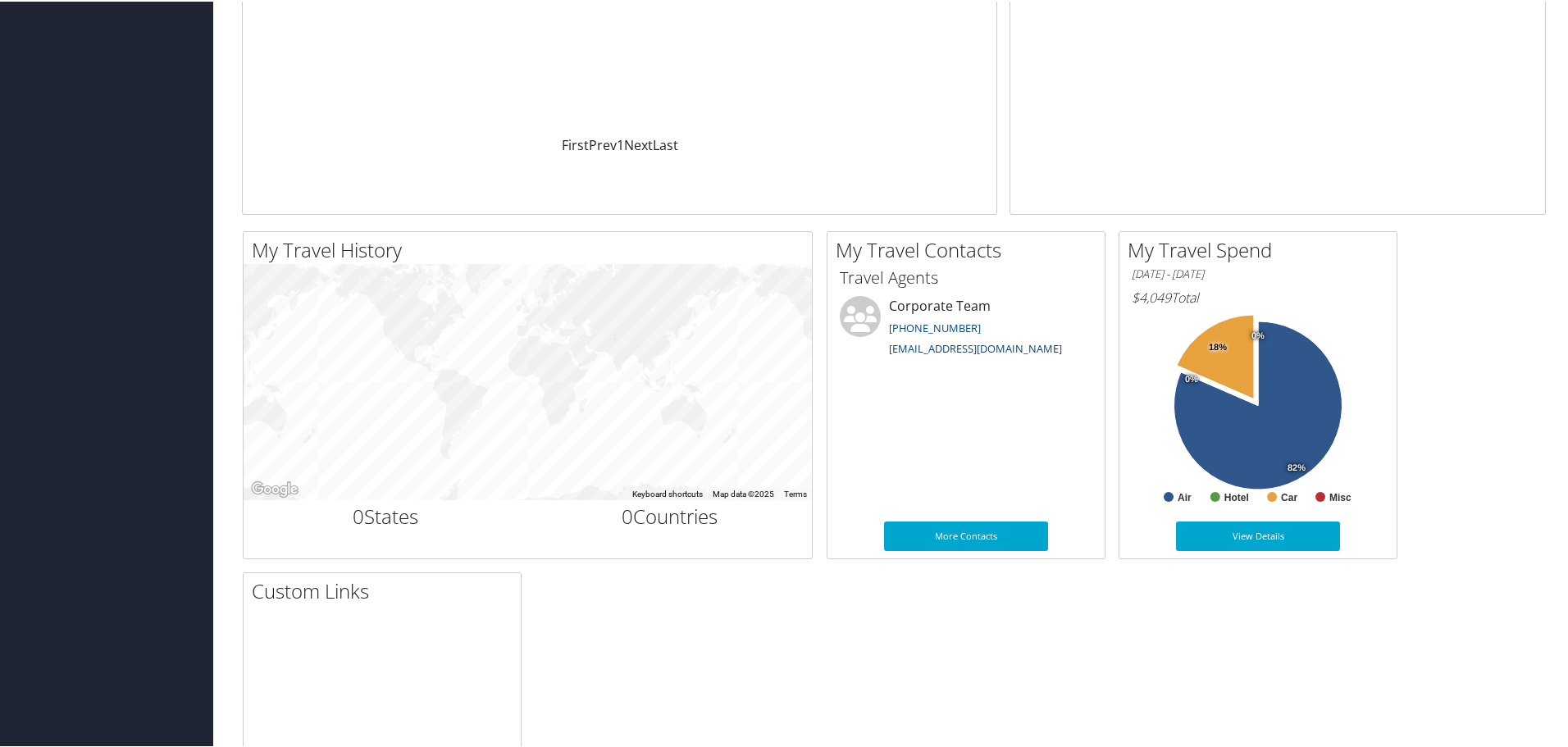
click at [1310, 477] on rect at bounding box center [1258, 410] width 253 height 197
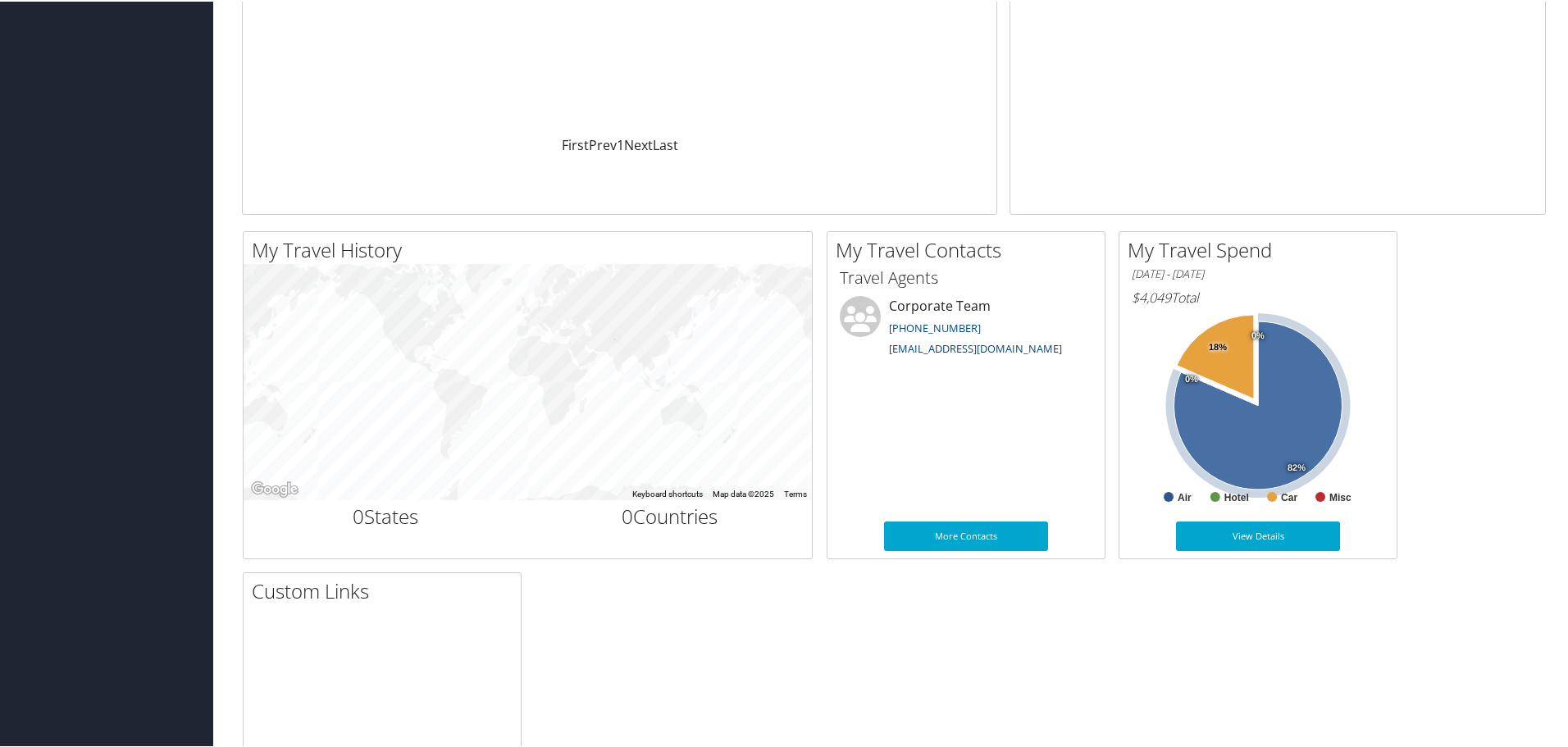
click at [1296, 420] on icon at bounding box center [1258, 404] width 168 height 168
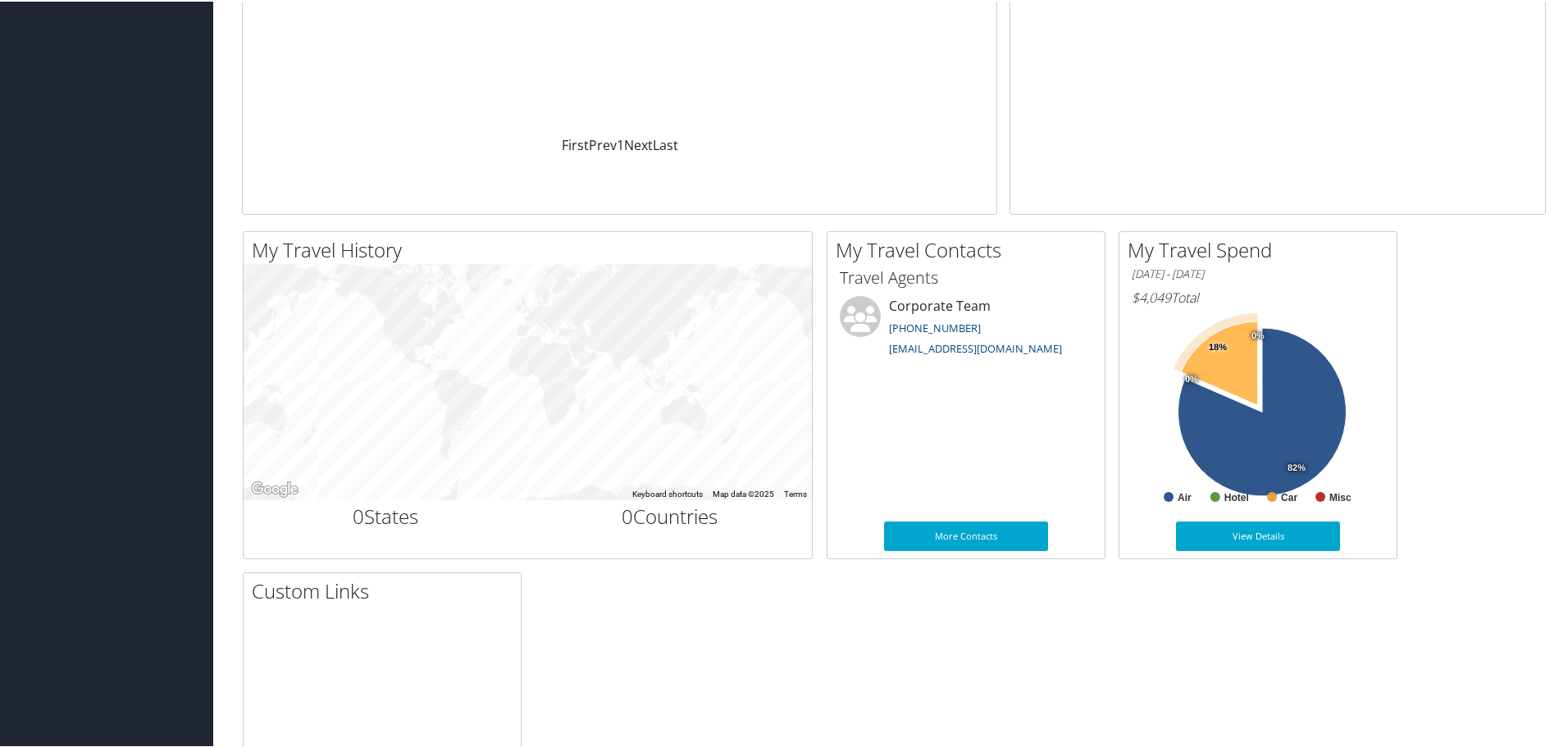
click at [1225, 362] on icon at bounding box center [1219, 362] width 77 height 84
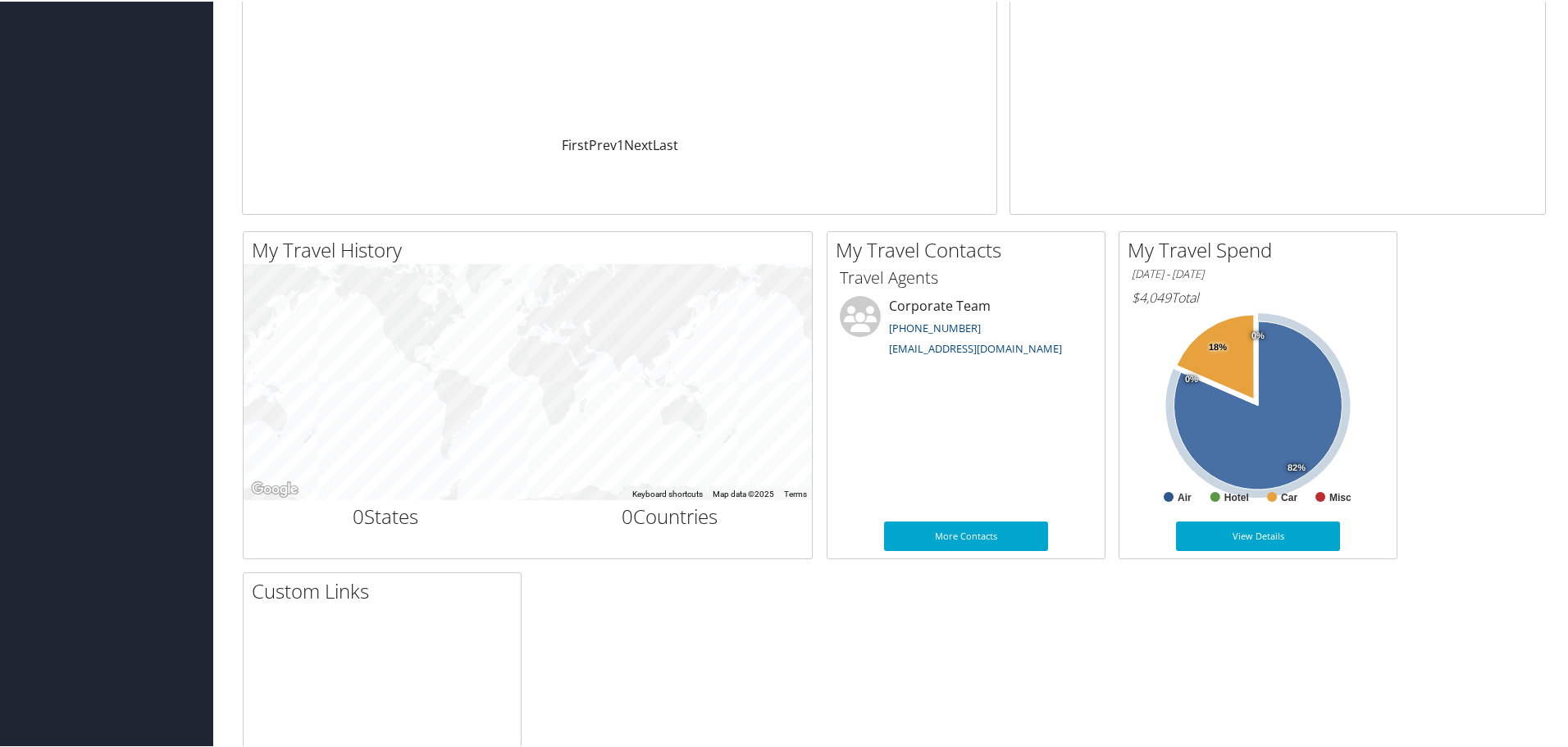
click at [1271, 418] on icon at bounding box center [1258, 404] width 168 height 168
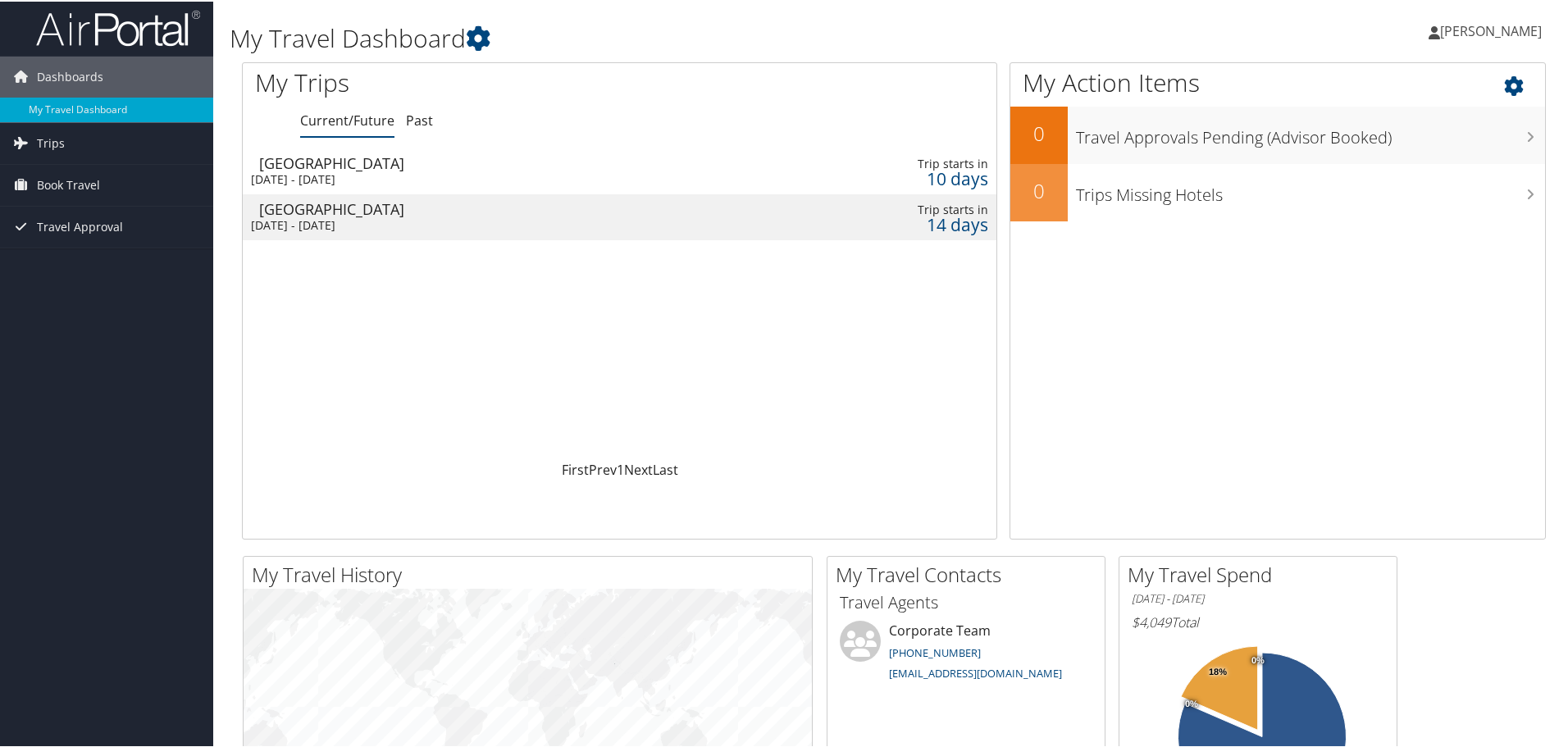
scroll to position [0, 0]
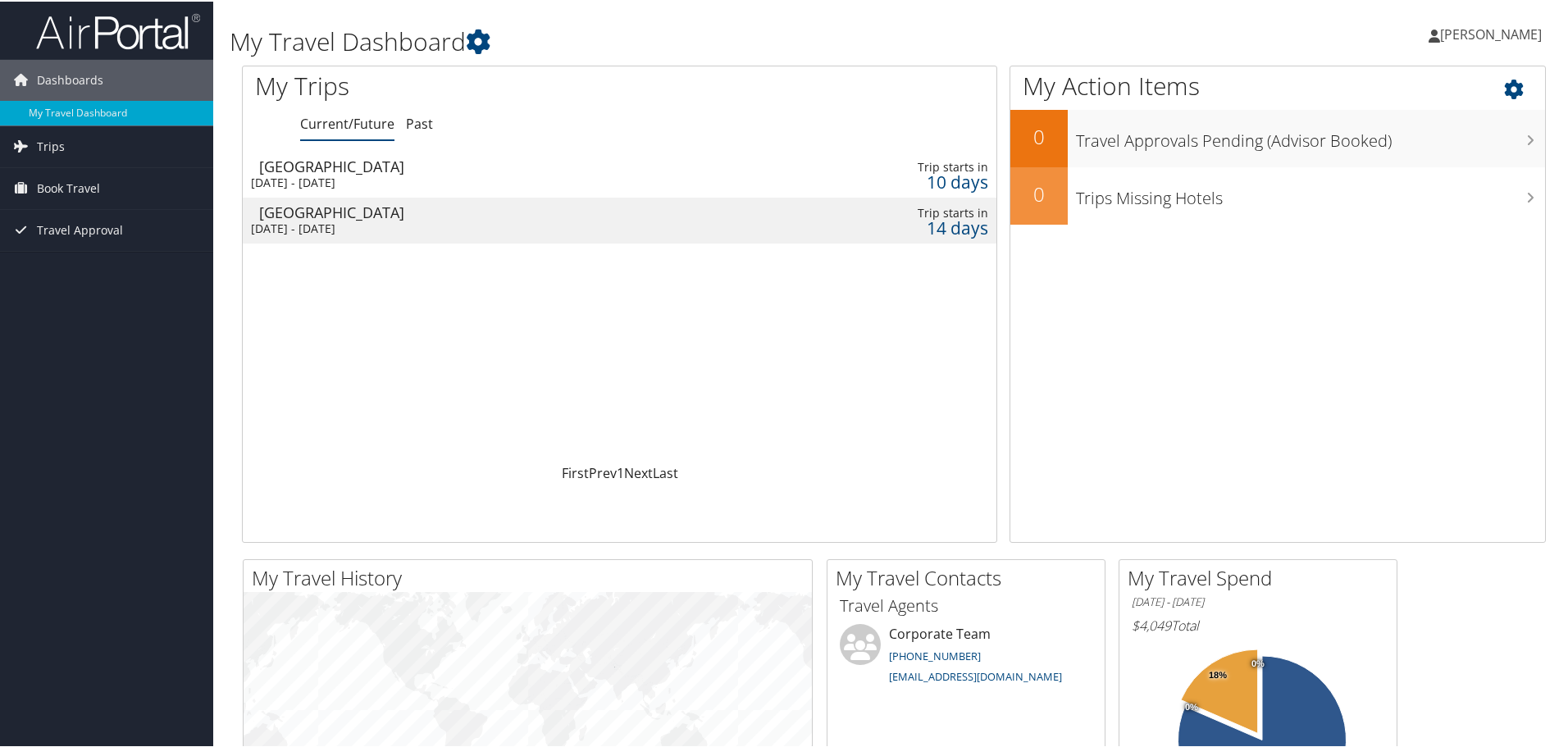
click at [1510, 93] on icon at bounding box center [1527, 84] width 48 height 28
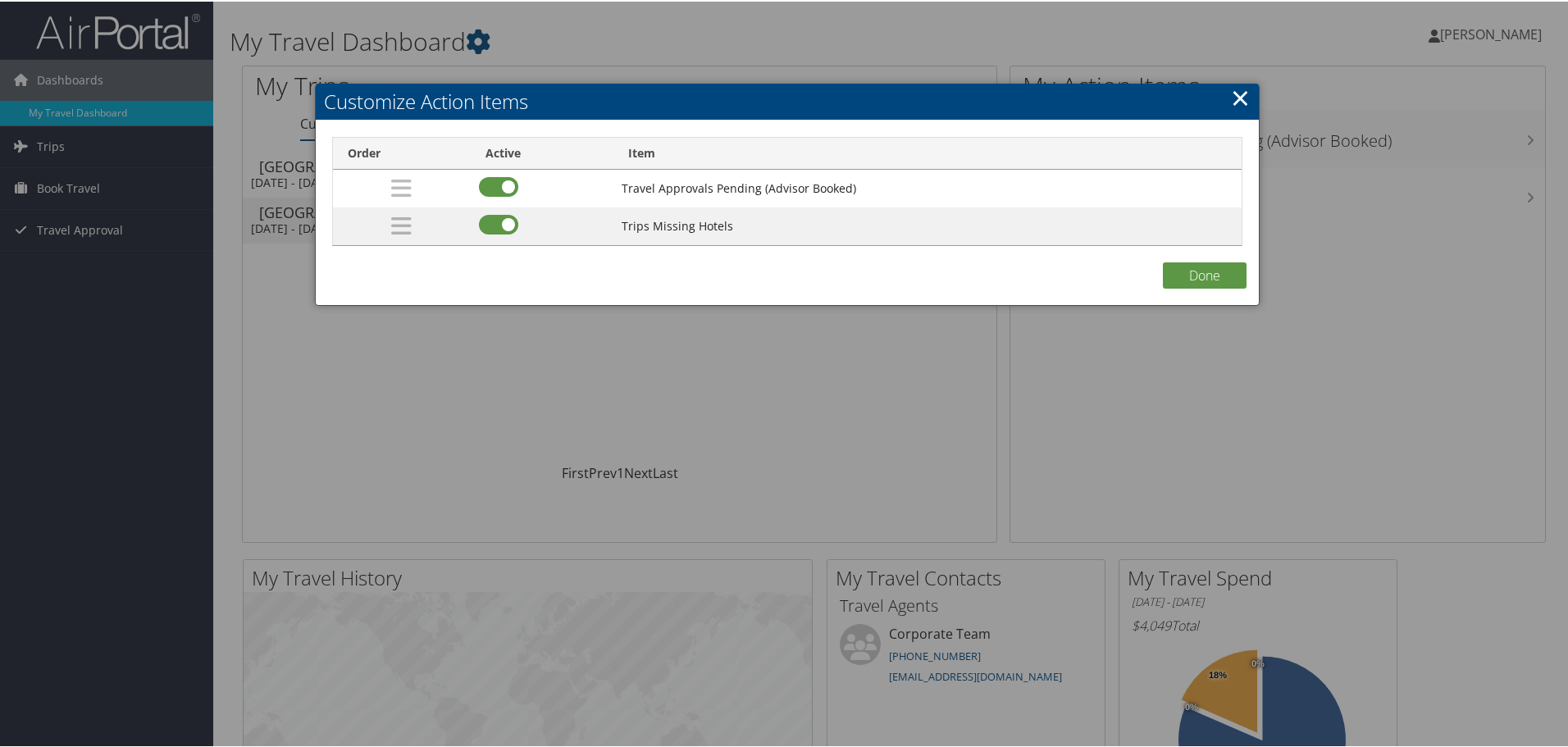
click at [1235, 99] on link "×" at bounding box center [1240, 96] width 19 height 33
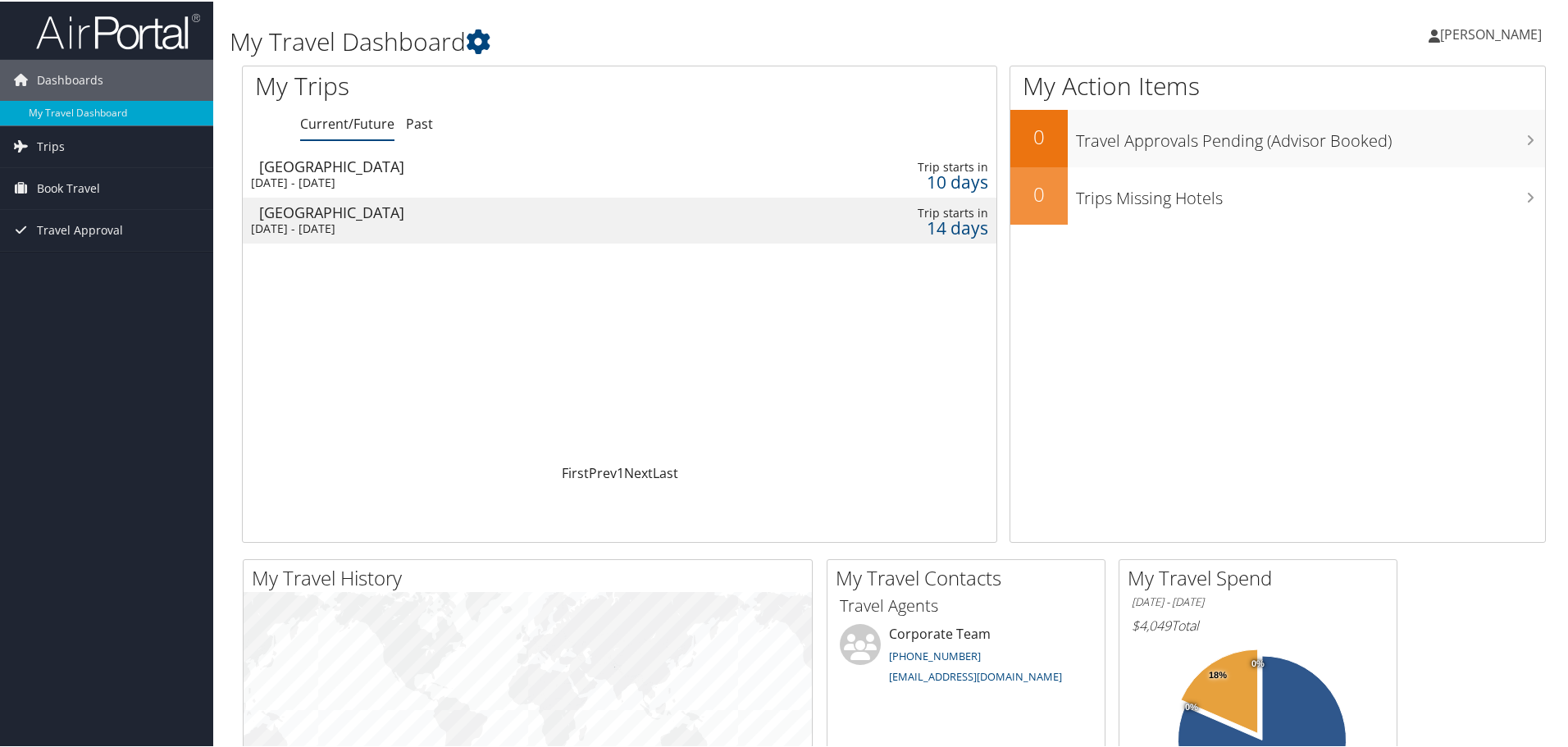
click at [306, 167] on div "[GEOGRAPHIC_DATA]" at bounding box center [487, 165] width 458 height 15
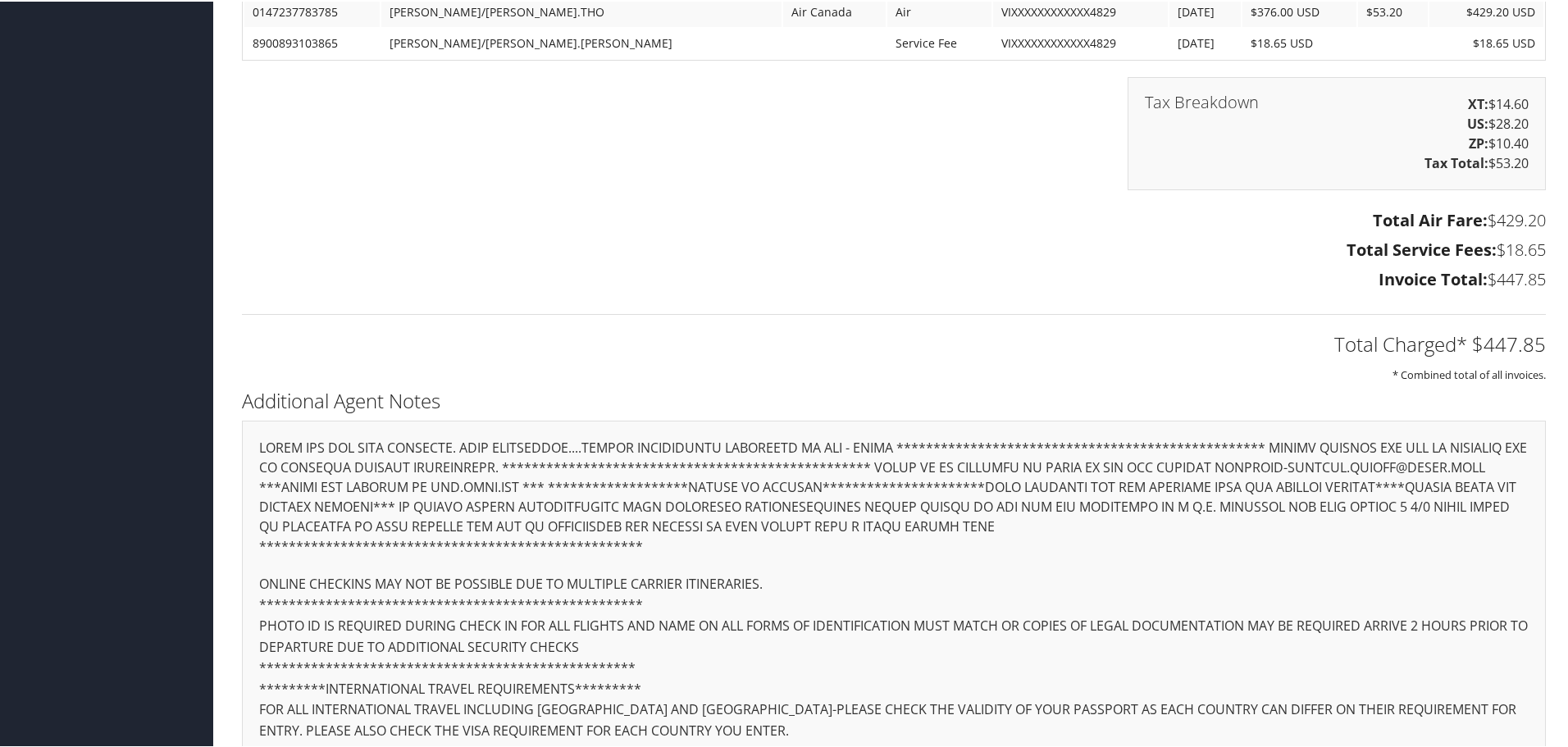
scroll to position [1856, 0]
